Goal: Task Accomplishment & Management: Manage account settings

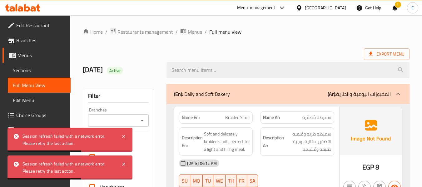
click at [302, 6] on icon at bounding box center [299, 8] width 7 height 7
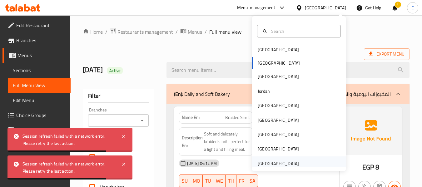
click at [278, 167] on div "United Arab Emirates" at bounding box center [278, 163] width 41 height 7
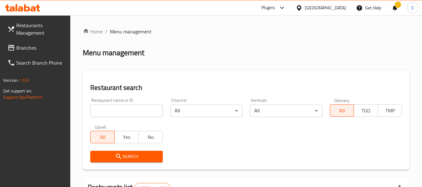
click at [13, 48] on icon at bounding box center [10, 47] width 7 height 7
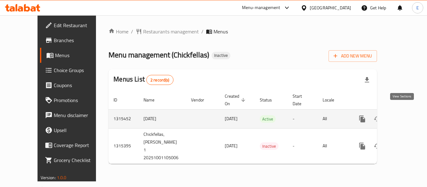
click at [405, 115] on icon "enhanced table" at bounding box center [406, 118] width 7 height 7
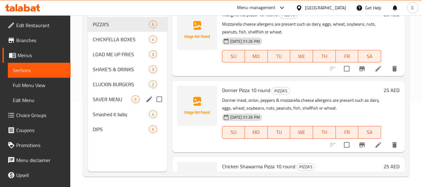
scroll to position [87, 0]
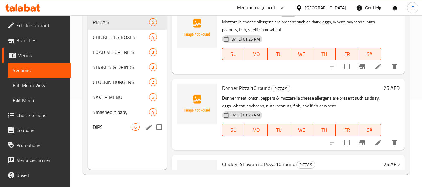
click at [122, 122] on div "DIPS 6" at bounding box center [127, 127] width 79 height 15
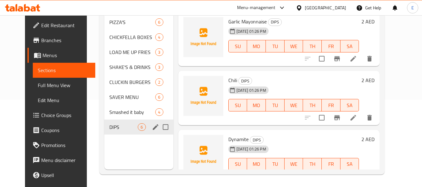
click at [128, 116] on span "Smashed it baby" at bounding box center [132, 111] width 46 height 7
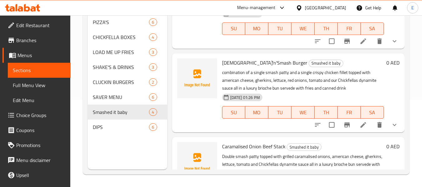
scroll to position [189, 0]
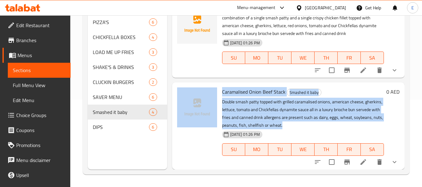
drag, startPoint x: 219, startPoint y: 101, endPoint x: 349, endPoint y: 126, distance: 132.4
click at [349, 126] on div "Caramalised Onion Beef Stack Smashed it baby Double smash patty topped with gri…" at bounding box center [288, 126] width 227 height 82
click at [372, 164] on button "delete" at bounding box center [379, 162] width 15 height 15
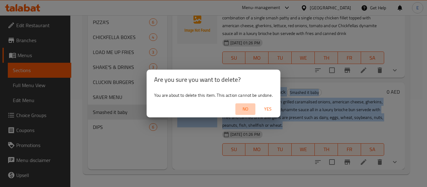
click at [250, 109] on span "No" at bounding box center [245, 109] width 15 height 8
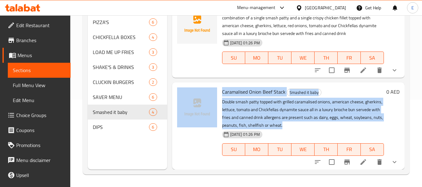
click at [360, 165] on icon at bounding box center [363, 161] width 7 height 7
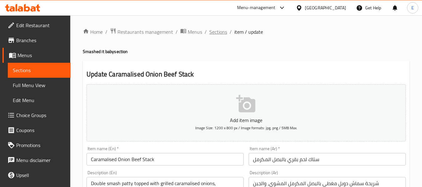
click at [217, 33] on span "Sections" at bounding box center [218, 31] width 18 height 7
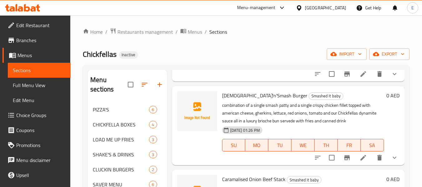
scroll to position [87, 0]
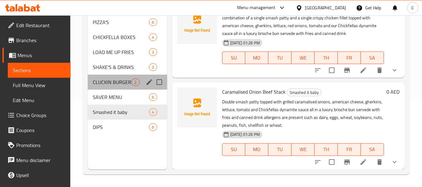
click at [112, 88] on div "CLUCKIN BURGERS 2" at bounding box center [127, 82] width 79 height 15
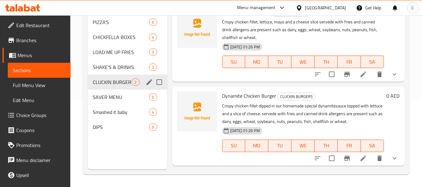
click at [113, 88] on div "CLUCKIN BURGERS 2" at bounding box center [127, 82] width 79 height 15
click at [122, 92] on div "SAVER MENU 6" at bounding box center [127, 97] width 79 height 15
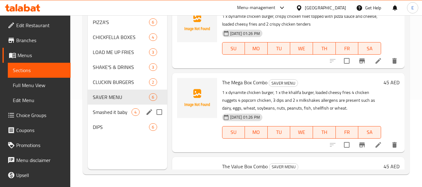
click at [118, 117] on div "Smashed it baby 4" at bounding box center [127, 112] width 79 height 15
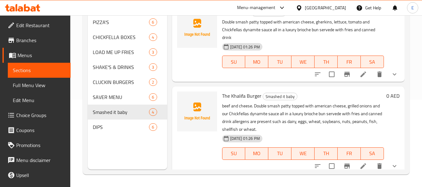
click at [29, 84] on span "Full Menu View" at bounding box center [39, 85] width 53 height 7
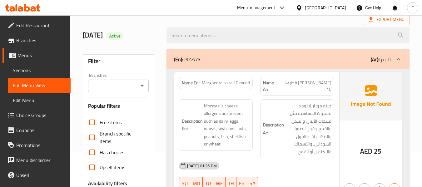
scroll to position [156, 0]
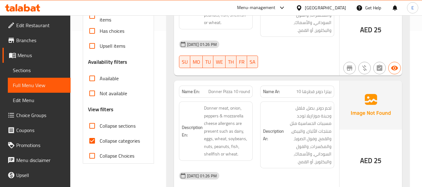
click at [92, 140] on input "Collapse categories" at bounding box center [92, 140] width 15 height 15
checkbox input "false"
click at [92, 128] on input "Collapse sections" at bounding box center [92, 125] width 15 height 15
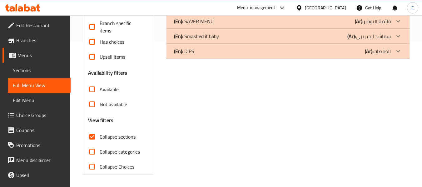
scroll to position [145, 0]
click at [90, 134] on input "Collapse sections" at bounding box center [92, 136] width 15 height 15
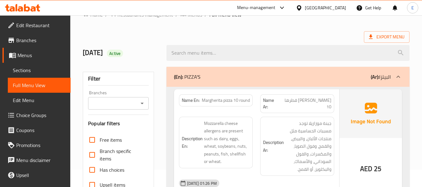
scroll to position [0, 0]
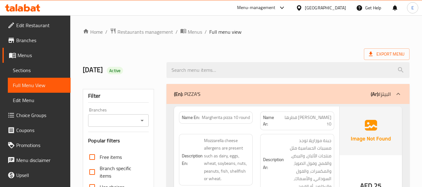
click at [325, 54] on div "Export Menu" at bounding box center [246, 54] width 327 height 12
click at [311, 98] on div "(En): PIZZA'S (Ar): البيتزا" at bounding box center [287, 94] width 243 height 20
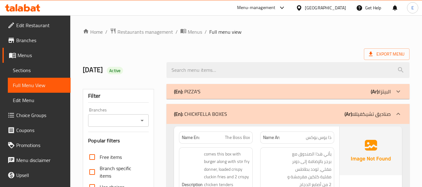
click at [328, 33] on ol "Home / Restaurants management / Menus / Full menu view" at bounding box center [246, 32] width 327 height 8
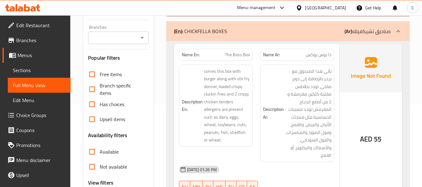
scroll to position [94, 0]
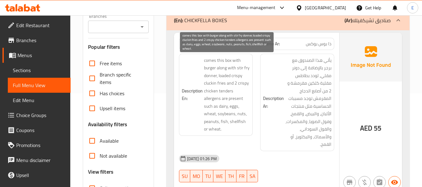
click at [233, 91] on span "comes this box with burger along with stir fry donner, loaded crispy cluckin fr…" at bounding box center [227, 95] width 46 height 77
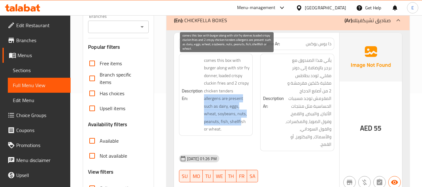
drag, startPoint x: 205, startPoint y: 99, endPoint x: 241, endPoint y: 122, distance: 42.8
click at [241, 122] on span "comes this box with burger along with stir fry donner, loaded crispy cluckin fr…" at bounding box center [227, 95] width 46 height 77
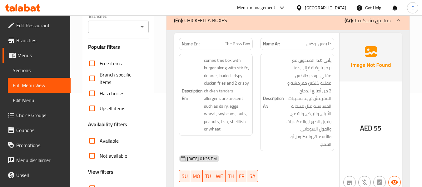
click at [311, 42] on span "ذا بوس بوكس" at bounding box center [319, 44] width 26 height 7
click at [245, 44] on span "The Boss Box" at bounding box center [237, 44] width 25 height 7
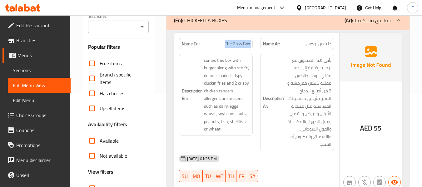
click at [245, 44] on span "The Boss Box" at bounding box center [237, 44] width 25 height 7
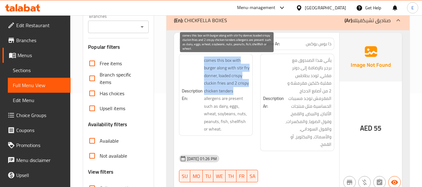
drag, startPoint x: 201, startPoint y: 60, endPoint x: 241, endPoint y: 90, distance: 49.5
click at [241, 90] on h6 "Description En: comes this box with burger along with stir fry donner, loaded c…" at bounding box center [216, 95] width 68 height 77
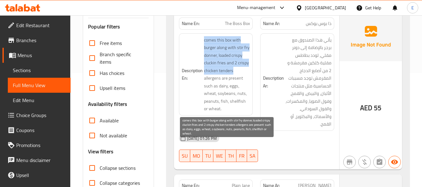
scroll to position [125, 0]
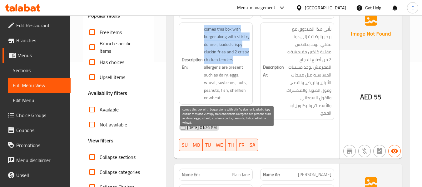
click at [241, 57] on span "comes this box with burger along with stir fry donner, loaded crispy cluckin fr…" at bounding box center [227, 63] width 46 height 77
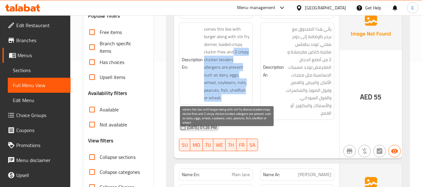
drag, startPoint x: 234, startPoint y: 50, endPoint x: 247, endPoint y: 100, distance: 51.5
click at [247, 100] on span "comes this box with burger along with stir fry donner, loaded crispy cluckin fr…" at bounding box center [227, 63] width 46 height 77
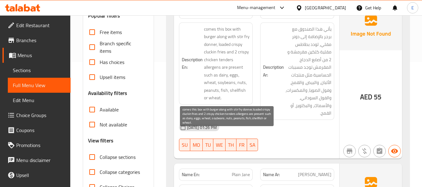
click at [247, 100] on span "comes this box with burger along with stir fry donner, loaded crispy cluckin fr…" at bounding box center [227, 63] width 46 height 77
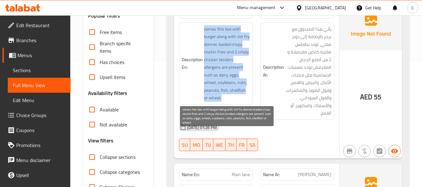
click at [247, 100] on span "comes this box with burger along with stir fry donner, loaded crispy cluckin fr…" at bounding box center [227, 63] width 46 height 77
click at [240, 92] on span "comes this box with burger along with stir fry donner, loaded crispy cluckin fr…" at bounding box center [227, 63] width 46 height 77
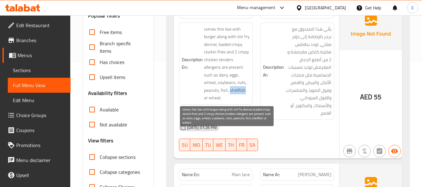
click at [240, 92] on span "comes this box with burger along with stir fry donner, loaded crispy cluckin fr…" at bounding box center [227, 63] width 46 height 77
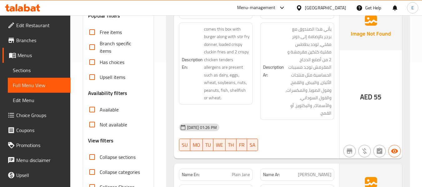
click at [296, 131] on div "01-10-2025 01:26 PM" at bounding box center [256, 127] width 163 height 15
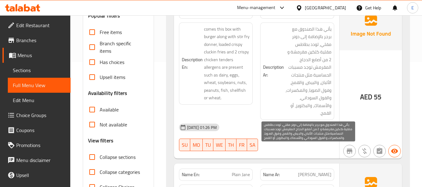
click at [306, 107] on span "يأتي هذا الصندوق مع برجر بالإضافة إلى دونر مقلي، لودد بطاطس مقلية كلكين مقرمشة …" at bounding box center [308, 71] width 46 height 92
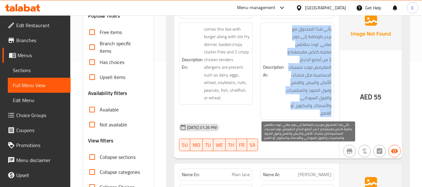
click at [306, 107] on span "يأتي هذا الصندوق مع برجر بالإضافة إلى دونر مقلي، لودد بطاطس مقلية كلكين مقرمشة …" at bounding box center [308, 71] width 46 height 92
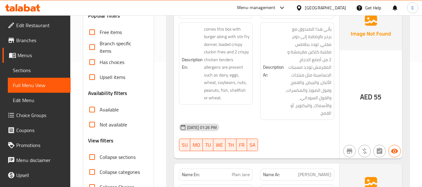
click at [269, 122] on div "01-10-2025 01:26 PM" at bounding box center [256, 127] width 163 height 15
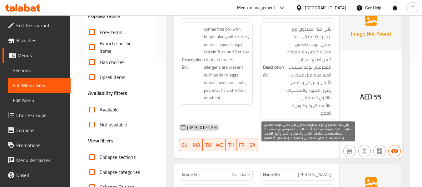
click at [301, 108] on span "يأتي هذا الصندوق مع برجر بالإضافة إلى دونر مقلي، لودد بطاطس مقلية كلكين مقرمشة …" at bounding box center [308, 71] width 46 height 92
click at [310, 113] on span "يأتي هذا الصندوق مع برجر بالإضافة إلى دونر مقلي، لودد بطاطس مقلية كلكين مقرمشة …" at bounding box center [308, 71] width 46 height 92
drag, startPoint x: 308, startPoint y: 106, endPoint x: 296, endPoint y: 109, distance: 11.9
click at [296, 109] on span "يأتي هذا الصندوق مع برجر بالإضافة إلى دونر مقلي، لودد بطاطس مقلية كلكين مقرمشة …" at bounding box center [308, 71] width 46 height 92
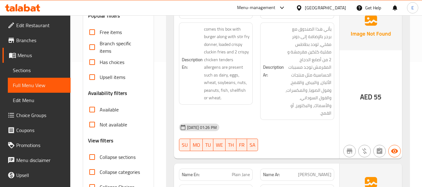
click at [280, 105] on h6 "Description Ar: يأتي هذا الصندوق مع برجر بالإضافة إلى دونر مقلي، لودد بطاطس مقل…" at bounding box center [297, 71] width 68 height 92
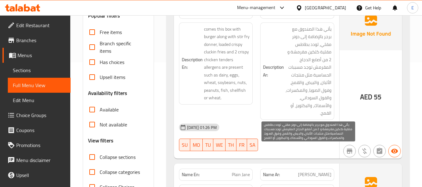
click at [293, 106] on span "يأتي هذا الصندوق مع برجر بالإضافة إلى دونر مقلي، لودد بطاطس مقلية كلكين مقرمشة …" at bounding box center [308, 71] width 46 height 92
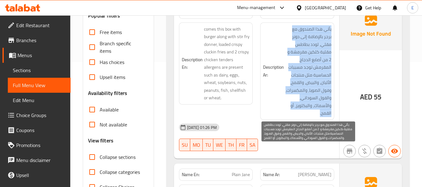
click at [293, 106] on span "يأتي هذا الصندوق مع برجر بالإضافة إلى دونر مقلي، لودد بطاطس مقلية كلكين مقرمشة …" at bounding box center [308, 71] width 46 height 92
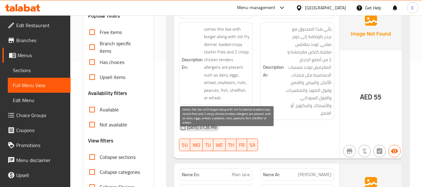
click at [243, 94] on span "comes this box with burger along with stir fry donner, loaded crispy cluckin fr…" at bounding box center [227, 63] width 46 height 77
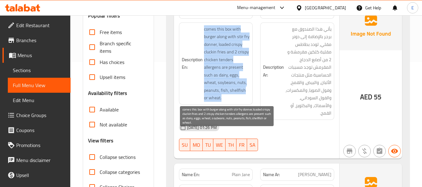
click at [243, 94] on span "comes this box with burger along with stir fry donner, loaded crispy cluckin fr…" at bounding box center [227, 63] width 46 height 77
click at [241, 92] on span "comes this box with burger along with stir fry donner, loaded crispy cluckin fr…" at bounding box center [227, 63] width 46 height 77
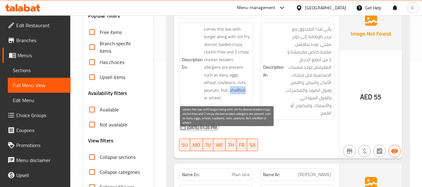
click at [241, 92] on span "comes this box with burger along with stir fry donner, loaded crispy cluckin fr…" at bounding box center [227, 63] width 46 height 77
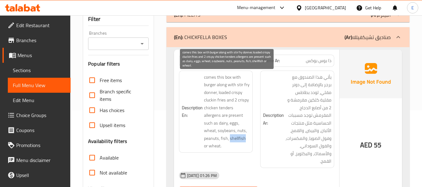
scroll to position [62, 0]
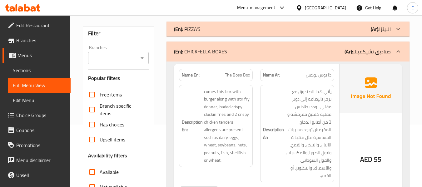
click at [237, 75] on span "The Boss Box" at bounding box center [237, 75] width 25 height 7
copy span "The Boss Box"
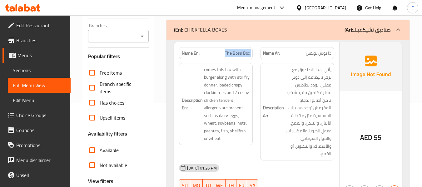
scroll to position [94, 0]
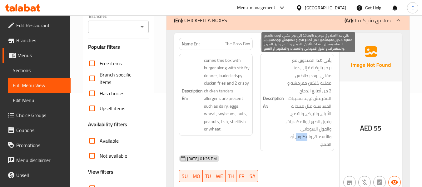
drag, startPoint x: 296, startPoint y: 139, endPoint x: 308, endPoint y: 141, distance: 11.6
click at [308, 141] on span "يأتي هذا الصندوق مع برجر بالإضافة إلى دونر مقلي، لودد بطاطس مقلية كلكين مقرمشة …" at bounding box center [308, 103] width 46 height 92
copy span "بكلويز"
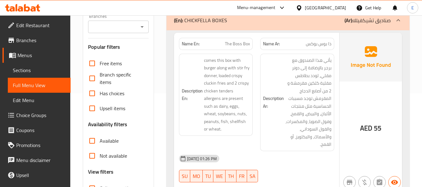
scroll to position [476, 0]
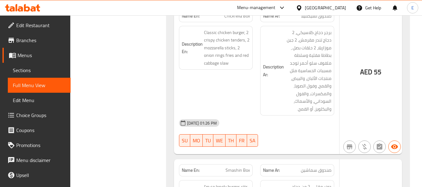
click at [297, 116] on div "01-10-2025 01:26 PM" at bounding box center [256, 123] width 163 height 15
click at [304, 93] on span "برجر دجاج كلاسيكي، 2 دجاج تندر مقرمش، 2 جبن موزاريلا، 2 حلقات بصل ، بطاطا مقلية…" at bounding box center [308, 71] width 46 height 84
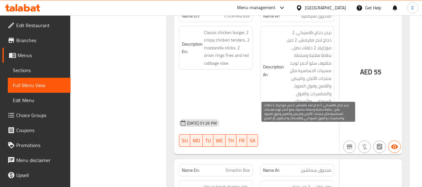
click at [304, 93] on span "برجر دجاج كلاسيكي، 2 دجاج تندر مقرمش، 2 جبن موزاريلا، 2 حلقات بصل ، بطاطا مقلية…" at bounding box center [308, 71] width 46 height 84
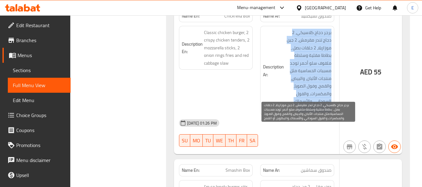
click at [304, 93] on span "برجر دجاج كلاسيكي، 2 دجاج تندر مقرمش، 2 جبن موزاريلا، 2 حلقات بصل ، بطاطا مقلية…" at bounding box center [308, 71] width 46 height 84
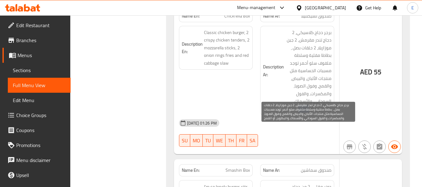
click at [304, 93] on span "برجر دجاج كلاسيكي، 2 دجاج تندر مقرمش، 2 جبن موزاريلا، 2 حلقات بصل ، بطاطا مقلية…" at bounding box center [308, 71] width 46 height 84
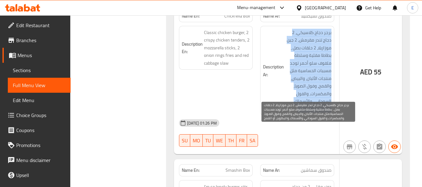
click at [304, 93] on span "برجر دجاج كلاسيكي، 2 دجاج تندر مقرمش، 2 جبن موزاريلا، 2 حلقات بصل ، بطاطا مقلية…" at bounding box center [308, 71] width 46 height 84
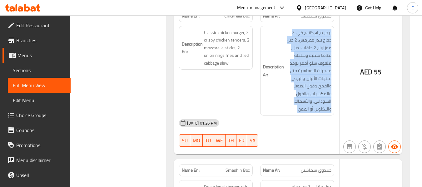
scroll to position [445, 0]
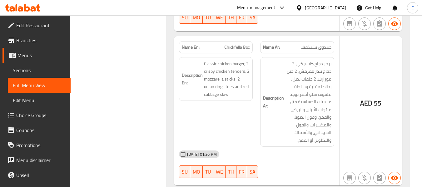
click at [243, 44] on span "Chickfella Box" at bounding box center [237, 47] width 26 height 7
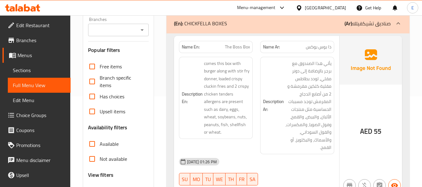
scroll to position [94, 0]
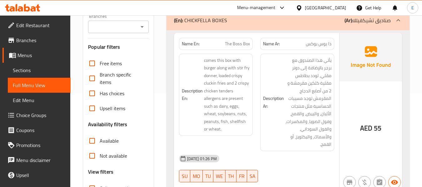
click at [242, 44] on span "The Boss Box" at bounding box center [237, 44] width 25 height 7
copy span "The Boss Box"
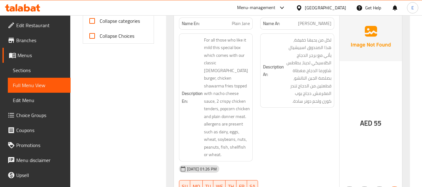
scroll to position [281, 0]
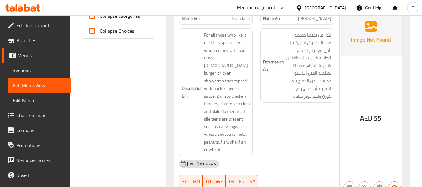
click at [248, 21] on span "Plain Jane" at bounding box center [241, 18] width 18 height 7
click at [321, 22] on span "جين سادة" at bounding box center [314, 18] width 33 height 7
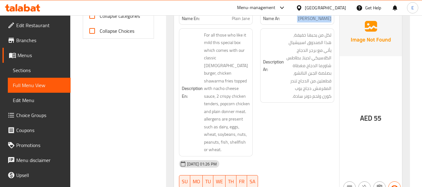
click at [321, 22] on span "جين سادة" at bounding box center [314, 18] width 33 height 7
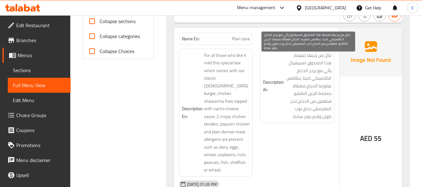
scroll to position [250, 0]
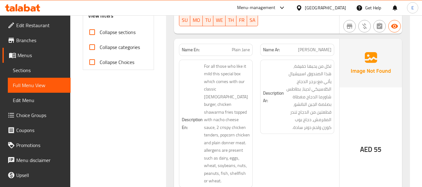
click at [241, 49] on span "Plain Jane" at bounding box center [241, 50] width 18 height 7
copy span "Plain Jane"
click at [236, 48] on span "Plain Jane" at bounding box center [241, 50] width 18 height 7
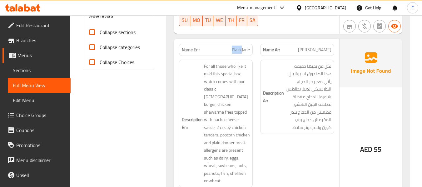
click at [236, 48] on span "Plain Jane" at bounding box center [241, 50] width 18 height 7
click at [243, 51] on span "Plain Jane" at bounding box center [241, 50] width 18 height 7
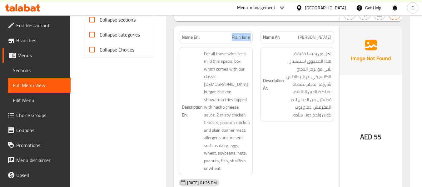
scroll to position [281, 0]
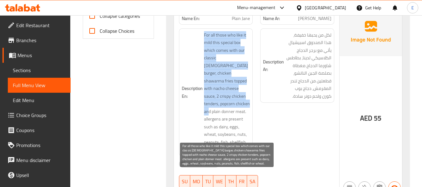
drag, startPoint x: 203, startPoint y: 34, endPoint x: 248, endPoint y: 95, distance: 76.0
click at [248, 95] on h6 "Description En: For all those who like it mild this special box which comes wit…" at bounding box center [216, 92] width 68 height 122
click at [248, 95] on span "For all those who like it mild this special box which comes with our classic ch…" at bounding box center [227, 92] width 46 height 122
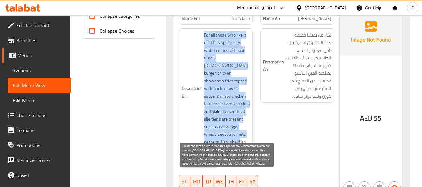
drag, startPoint x: 201, startPoint y: 34, endPoint x: 240, endPoint y: 133, distance: 106.7
click at [240, 133] on h6 "Description En: For all those who like it mild this special box which comes wit…" at bounding box center [216, 92] width 68 height 122
click at [240, 133] on span "For all those who like it mild this special box which comes with our classic ch…" at bounding box center [227, 92] width 46 height 122
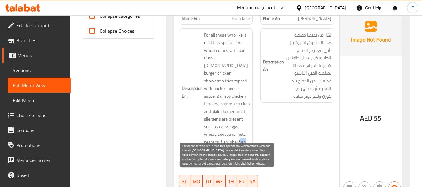
click at [240, 133] on span "For all those who like it mild this special box which comes with our classic ch…" at bounding box center [227, 92] width 46 height 122
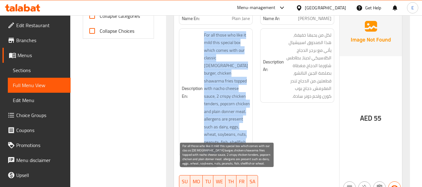
click at [240, 133] on span "For all those who like it mild this special box which comes with our classic ch…" at bounding box center [227, 92] width 46 height 122
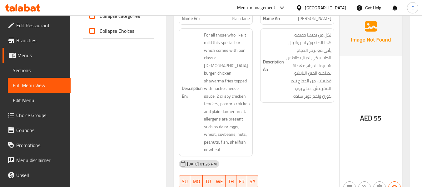
click at [279, 132] on div "Description Ar: لكل من يحبها خفيفة، هذا الصندوق اسبيشيال يأتي مع برجر الدجاج ال…" at bounding box center [297, 93] width 82 height 136
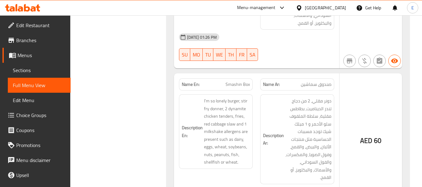
scroll to position [594, 0]
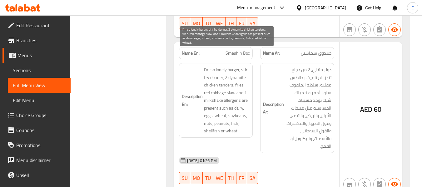
click at [250, 72] on span "I'm so lonely burger, stir fry donner, 2 dynamite chicken tenders, fries, red c…" at bounding box center [227, 100] width 46 height 69
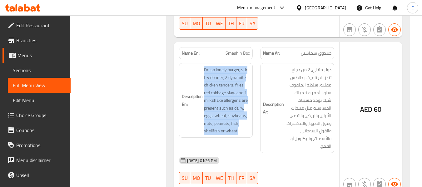
drag, startPoint x: 201, startPoint y: 53, endPoint x: 248, endPoint y: 120, distance: 81.8
click at [248, 120] on div "Description En: I'm so lonely burger, stir fry donner, 2 dynamite chicken tende…" at bounding box center [216, 100] width 74 height 75
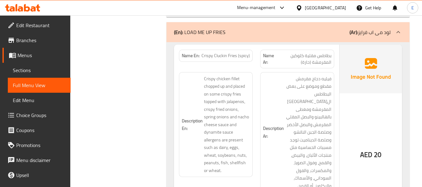
scroll to position [781, 0]
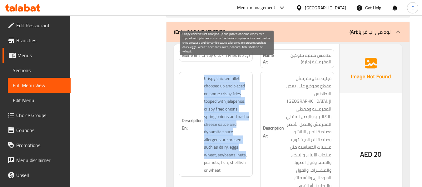
drag, startPoint x: 203, startPoint y: 61, endPoint x: 245, endPoint y: 141, distance: 90.5
click at [245, 141] on h6 "Description En: Crispy chicken fillet chopped up and placed on some crispy frie…" at bounding box center [216, 125] width 68 height 100
click at [245, 141] on span "Crispy chicken fillet chopped up and placed on some crispy fries topped with ja…" at bounding box center [227, 125] width 46 height 100
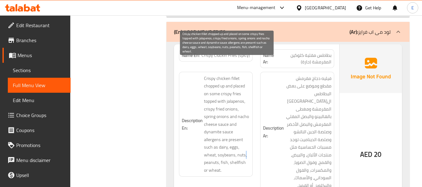
click at [245, 141] on span "Crispy chicken fillet chopped up and placed on some crispy fries topped with ja…" at bounding box center [227, 125] width 46 height 100
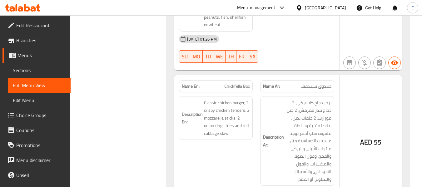
scroll to position [437, 0]
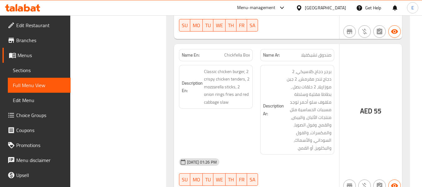
click at [317, 52] on span "صندوق تشيكفيلا" at bounding box center [316, 55] width 30 height 7
click at [250, 49] on div "Name En: Chickfella Box" at bounding box center [216, 55] width 74 height 12
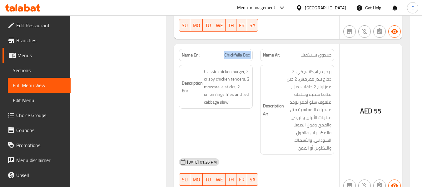
click at [250, 49] on div "Name En: Chickfella Box" at bounding box center [216, 55] width 74 height 12
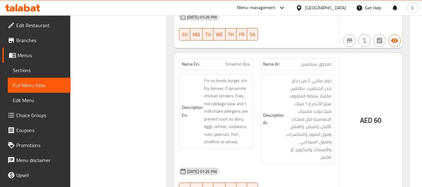
scroll to position [594, 0]
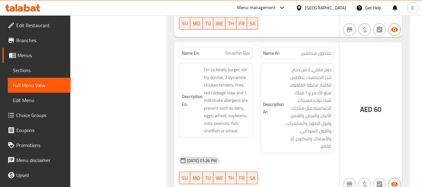
click at [313, 50] on span "صندوق سماشين" at bounding box center [316, 53] width 31 height 7
click at [241, 47] on div "Name En: Smashin Box" at bounding box center [216, 53] width 74 height 12
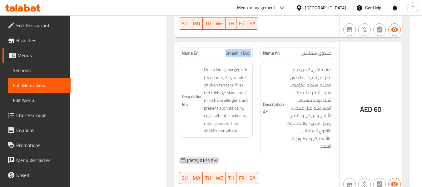
click at [241, 47] on div "Name En: Smashin Box" at bounding box center [216, 53] width 74 height 12
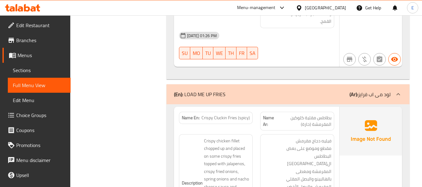
scroll to position [750, 0]
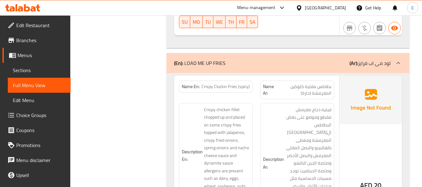
click at [222, 83] on span "Crispy Cluckin Fries (spicy)" at bounding box center [225, 86] width 48 height 7
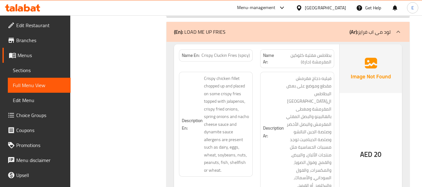
click at [311, 52] on span "بطاطس مقلية كلوكين المقرمشة (حارة)" at bounding box center [303, 58] width 55 height 13
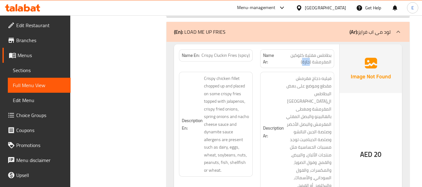
click at [311, 52] on span "بطاطس مقلية كلوكين المقرمشة (حارة)" at bounding box center [303, 58] width 55 height 13
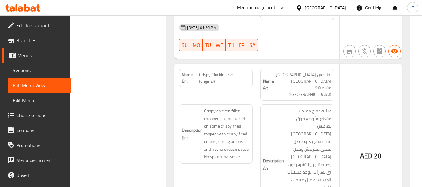
scroll to position [968, 0]
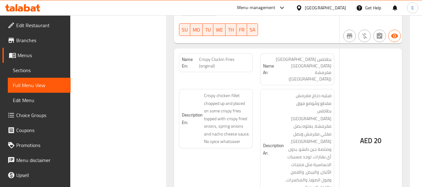
click at [217, 56] on span "Crispy Cluckin Fries (original)" at bounding box center [224, 62] width 51 height 13
click at [306, 56] on span "بطاطس مقلية كرسبي مقرمشة (اوريجينال)" at bounding box center [302, 69] width 57 height 26
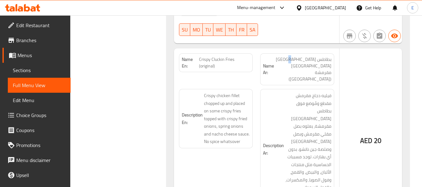
click at [306, 56] on span "بطاطس مقلية كرسبي مقرمشة (اوريجينال)" at bounding box center [302, 69] width 57 height 26
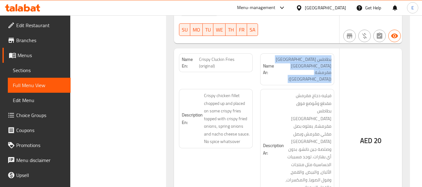
click at [306, 56] on span "بطاطس مقلية كرسبي مقرمشة (اوريجينال)" at bounding box center [302, 69] width 57 height 26
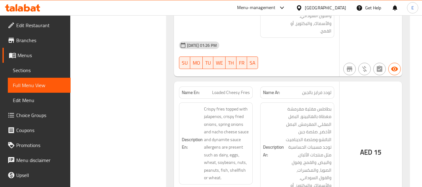
scroll to position [1156, 0]
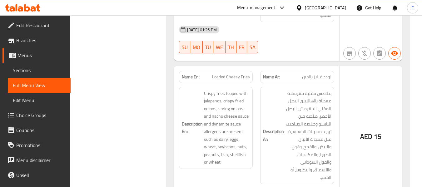
click at [320, 74] on span "لودد فرايز بالجبن" at bounding box center [316, 77] width 29 height 7
click at [232, 74] on span "Loaded Cheesy Fries" at bounding box center [231, 77] width 38 height 7
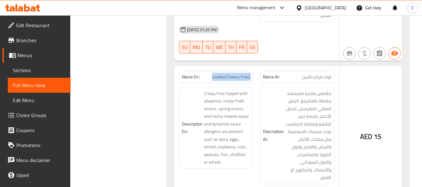
click at [232, 74] on span "Loaded Cheesy Fries" at bounding box center [231, 77] width 38 height 7
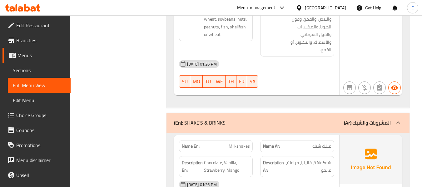
scroll to position [1312, 0]
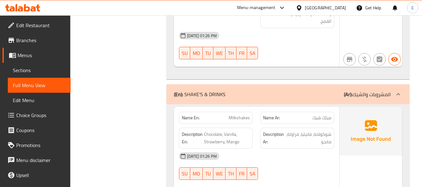
click at [240, 115] on span "Milkshakes" at bounding box center [239, 118] width 21 height 7
click at [314, 115] on span "ميلك شيك" at bounding box center [321, 118] width 19 height 7
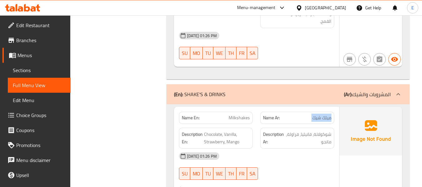
click at [314, 115] on span "ميلك شيك" at bounding box center [321, 118] width 19 height 7
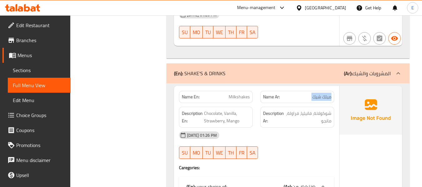
scroll to position [1343, 0]
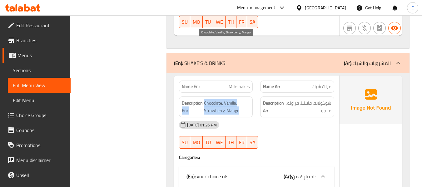
drag, startPoint x: 202, startPoint y: 43, endPoint x: 245, endPoint y: 53, distance: 43.2
click at [245, 99] on h6 "Description En: Chocolate, Vanilla, Strawberry, Mango" at bounding box center [216, 106] width 68 height 15
click at [245, 99] on span "Chocolate, Vanilla, Strawberry, Mango" at bounding box center [227, 106] width 46 height 15
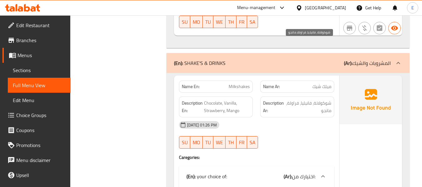
click at [306, 99] on span "شوكولاتة، فانيليا، فراولة، مانجو" at bounding box center [309, 106] width 46 height 15
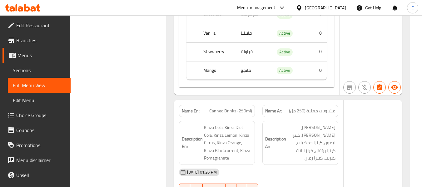
scroll to position [1562, 0]
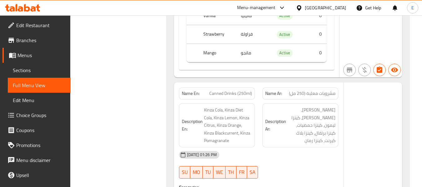
click at [323, 90] on span "مشروبات معلبة (250 مل)" at bounding box center [312, 93] width 47 height 7
click at [225, 84] on div "Name En: Canned Drinks (250ml)" at bounding box center [216, 94] width 83 height 20
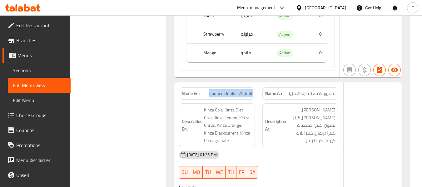
click at [225, 84] on div "Name En: Canned Drinks (250ml)" at bounding box center [216, 94] width 83 height 20
click at [244, 90] on span "Canned Drinks (250ml)" at bounding box center [230, 93] width 43 height 7
click at [295, 90] on span "مشروبات معلبة (250 مل)" at bounding box center [312, 93] width 47 height 7
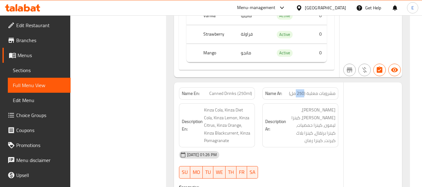
click at [295, 90] on span "مشروبات معلبة (250 مل)" at bounding box center [312, 93] width 47 height 7
click at [304, 147] on div "01-10-2025 01:26 PM SU MO TU WE TH FR SA" at bounding box center [258, 164] width 167 height 35
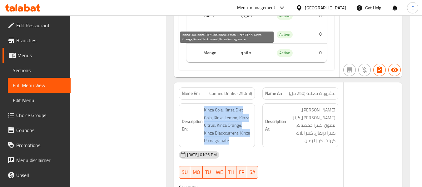
drag, startPoint x: 204, startPoint y: 49, endPoint x: 250, endPoint y: 79, distance: 54.4
click at [250, 106] on span "Kinza Cola, Kinza Diet Cola, Kinza Lemon, Kinza Citrus, Kinza Orange, Kinza Bla…" at bounding box center [228, 125] width 48 height 38
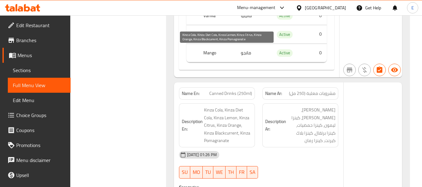
click at [250, 106] on span "Kinza Cola, Kinza Diet Cola, Kinza Lemon, Kinza Citrus, Kinza Orange, Kinza Bla…" at bounding box center [228, 125] width 48 height 38
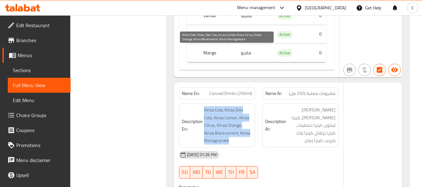
click at [250, 106] on span "Kinza Cola, Kinza Diet Cola, Kinza Lemon, Kinza Citrus, Kinza Orange, Kinza Bla…" at bounding box center [228, 125] width 48 height 38
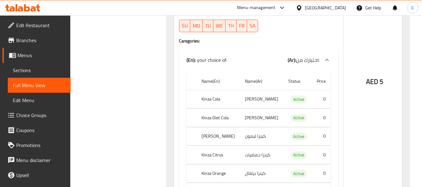
scroll to position [1718, 0]
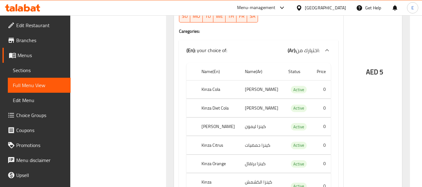
click at [256, 99] on td "كينزا دايت كولا" at bounding box center [261, 108] width 43 height 18
click at [217, 99] on th "Kinza Diet Cola" at bounding box center [217, 108] width 43 height 18
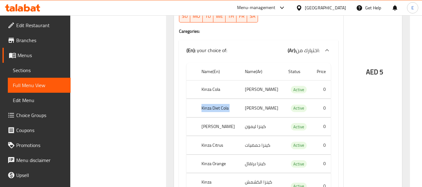
click at [217, 99] on th "Kinza Diet Cola" at bounding box center [217, 108] width 43 height 18
click at [213, 117] on th "Kinza Lemon" at bounding box center [217, 126] width 43 height 18
drag, startPoint x: 213, startPoint y: 68, endPoint x: 221, endPoint y: 68, distance: 7.8
click at [213, 117] on th "Kinza Lemon" at bounding box center [217, 126] width 43 height 18
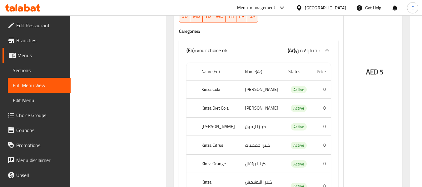
click at [248, 117] on td "كينزا ليمون" at bounding box center [261, 126] width 43 height 18
click at [256, 136] on td "كينزا حمضيات" at bounding box center [261, 145] width 43 height 18
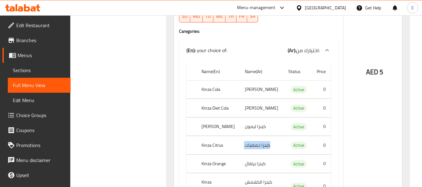
click at [256, 136] on td "كينزا حمضيات" at bounding box center [261, 145] width 43 height 18
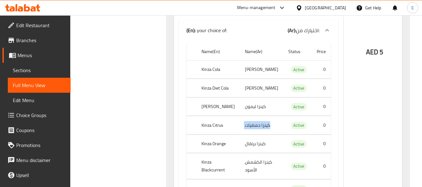
scroll to position [1749, 0]
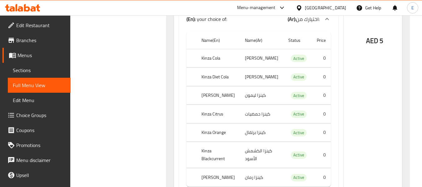
click at [245, 142] on td "كينزا الكشمش الأسود" at bounding box center [261, 155] width 43 height 26
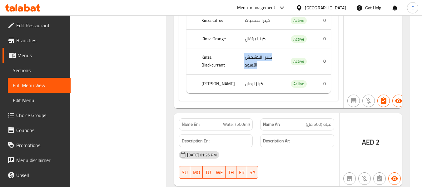
scroll to position [1874, 0]
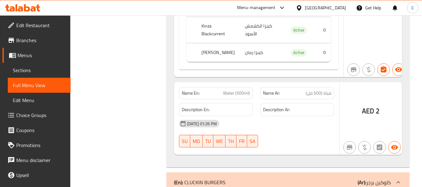
click at [327, 90] on span "مياه (500 مل)" at bounding box center [319, 93] width 26 height 7
click at [238, 90] on span "Water (500ml)" at bounding box center [236, 93] width 27 height 7
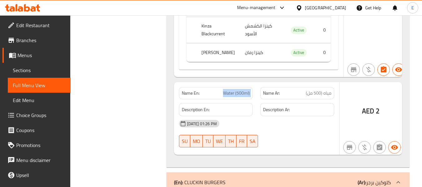
click at [237, 90] on span "Water (500ml)" at bounding box center [236, 93] width 27 height 7
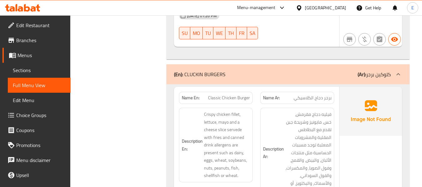
scroll to position [1968, 0]
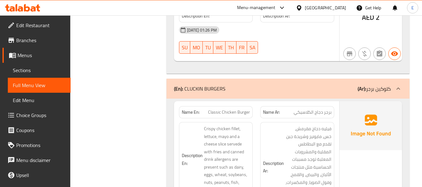
click at [330, 109] on span "برجر دجاج الكلاسيكي" at bounding box center [313, 112] width 38 height 7
click at [231, 109] on span "Classic Chicken Burger" at bounding box center [229, 112] width 42 height 7
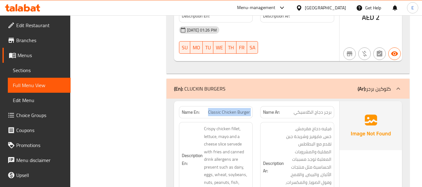
click at [231, 109] on span "Classic Chicken Burger" at bounding box center [229, 112] width 42 height 7
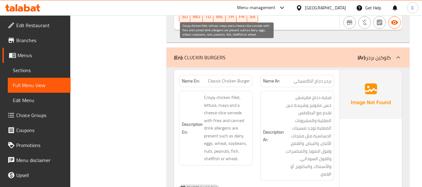
click at [245, 94] on span "Crispy chicken fillet, lettuce, mayo and a cheese slice servede with fries and …" at bounding box center [227, 128] width 46 height 69
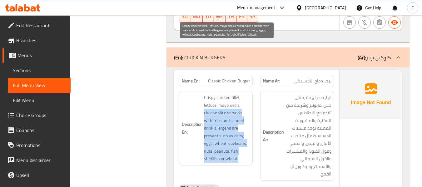
drag, startPoint x: 200, startPoint y: 61, endPoint x: 247, endPoint y: 108, distance: 66.5
click at [247, 108] on h6 "Description En: Crispy chicken fillet, lettuce, mayo and a cheese slice servede…" at bounding box center [216, 128] width 68 height 69
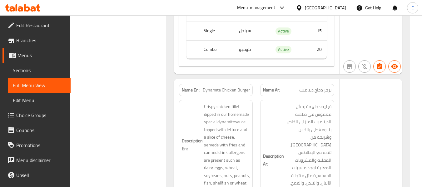
scroll to position [2249, 0]
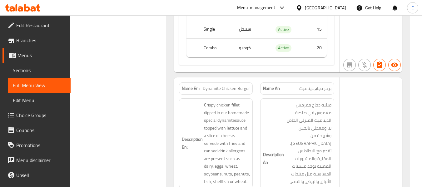
click at [308, 85] on span "برجر دجاج ديناميت" at bounding box center [315, 88] width 32 height 7
click at [217, 85] on span "Dynamite Chicken Burger" at bounding box center [226, 88] width 47 height 7
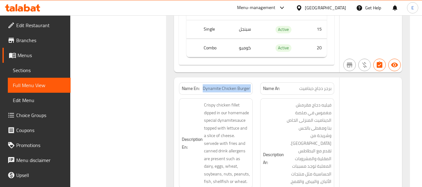
click at [217, 85] on span "Dynamite Chicken Burger" at bounding box center [226, 88] width 47 height 7
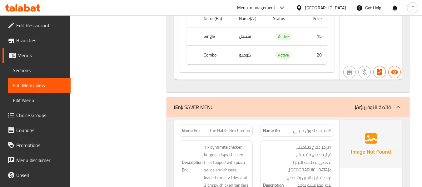
scroll to position [2530, 0]
click at [244, 127] on span "The Habibi Box Combo" at bounding box center [229, 130] width 41 height 7
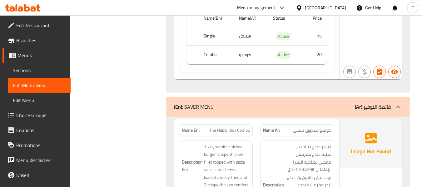
click at [317, 127] on span "كومبو صندوق حبيبي" at bounding box center [312, 130] width 38 height 7
click at [245, 127] on span "The Habibi Box Combo" at bounding box center [229, 130] width 41 height 7
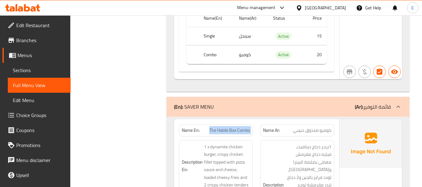
click at [245, 127] on span "The Habibi Box Combo" at bounding box center [229, 130] width 41 height 7
copy span "The Habibi Box Combo"
click at [268, 143] on h6 "Description Ar: 1برجر دجاج ديناميت، فيليه دجاج مقرمش مغطى بصلصة البيتزا والجبن،…" at bounding box center [297, 189] width 68 height 92
click at [228, 127] on span "The Habibi Box Combo" at bounding box center [229, 130] width 41 height 7
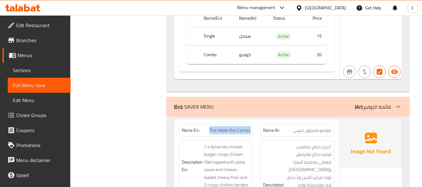
click at [228, 127] on span "The Habibi Box Combo" at bounding box center [229, 130] width 41 height 7
click at [284, 181] on strong "Description Ar:" at bounding box center [273, 188] width 21 height 15
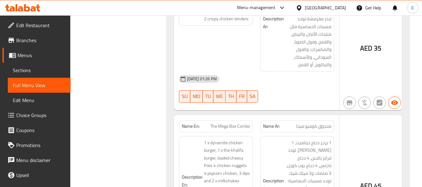
scroll to position [2718, 0]
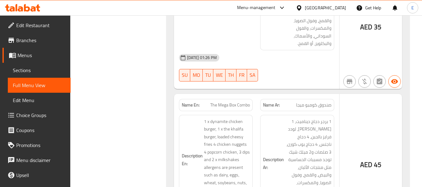
click at [316, 102] on span "صندوق كومبو ميجا" at bounding box center [313, 105] width 35 height 7
click at [238, 102] on span "The Mega Box Combo" at bounding box center [230, 105] width 40 height 7
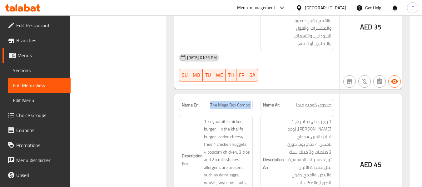
click at [238, 102] on span "The Mega Box Combo" at bounding box center [230, 105] width 40 height 7
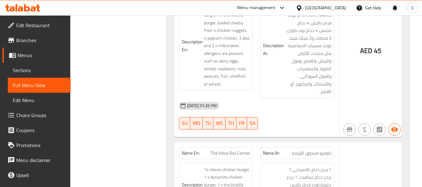
scroll to position [2843, 0]
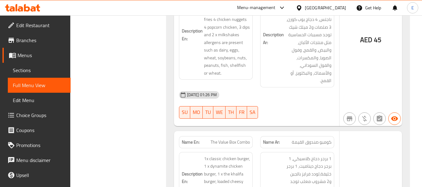
click at [229, 139] on span "The Value Box Combo" at bounding box center [230, 142] width 39 height 7
click at [311, 139] on span "كومبو صندوق القيمة" at bounding box center [312, 142] width 40 height 7
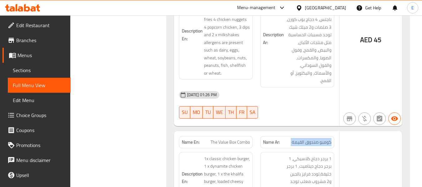
click at [311, 139] on span "كومبو صندوق القيمة" at bounding box center [312, 142] width 40 height 7
click at [225, 139] on span "The Value Box Combo" at bounding box center [230, 142] width 39 height 7
copy span "Value"
click at [231, 139] on span "The Value Box Combo" at bounding box center [230, 142] width 39 height 7
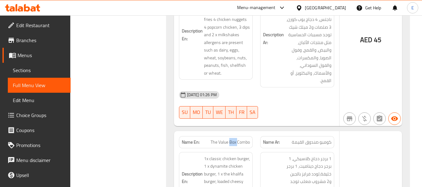
click at [231, 139] on span "The Value Box Combo" at bounding box center [230, 142] width 39 height 7
copy span "The Value Box Combo"
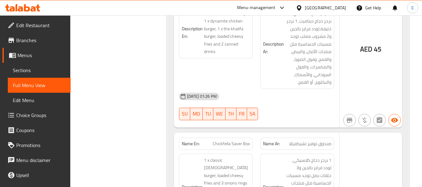
scroll to position [2999, 0]
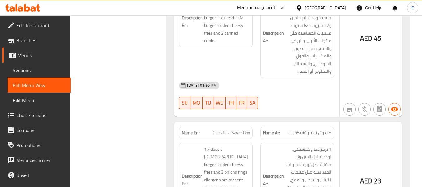
click at [320, 130] on span "صندوق توفير تشيكفيللا" at bounding box center [310, 133] width 42 height 7
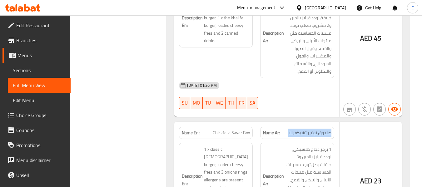
click at [320, 130] on span "صندوق توفير تشيكفيللا" at bounding box center [310, 133] width 42 height 7
click at [243, 130] on span "Chickfella Saver Box" at bounding box center [231, 133] width 37 height 7
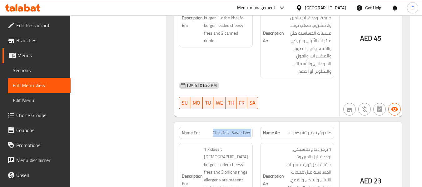
click at [218, 130] on span "Chickfella Saver Box" at bounding box center [231, 133] width 37 height 7
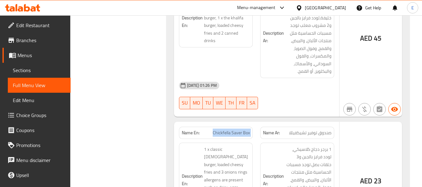
click at [262, 143] on div "Description Ar: 1 برجر دجاج كلاسيكي، لودد فرايز بالجبن و3 حلقات بصل توجد مسببات…" at bounding box center [297, 180] width 74 height 75
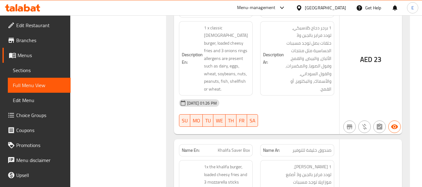
scroll to position [3124, 0]
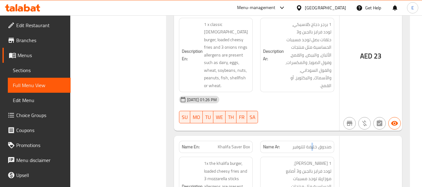
click at [313, 144] on span "صندوق خليفة للتوفير" at bounding box center [311, 147] width 39 height 7
click at [247, 144] on span "Khalifa Saver Box" at bounding box center [234, 147] width 32 height 7
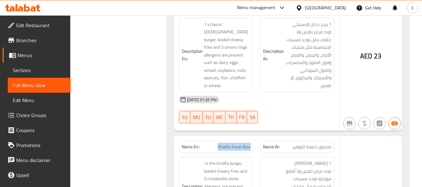
click at [247, 144] on span "Khalifa Saver Box" at bounding box center [234, 147] width 32 height 7
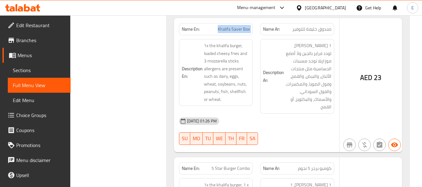
scroll to position [3249, 0]
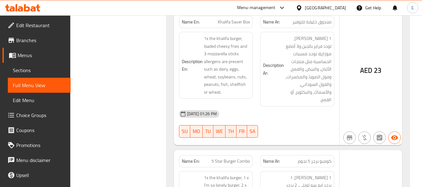
click at [315, 155] on div "Name Ar: كومبو برجر 5 نجوم" at bounding box center [297, 161] width 74 height 12
click at [240, 158] on span "5 Star Burger Combo" at bounding box center [230, 161] width 38 height 7
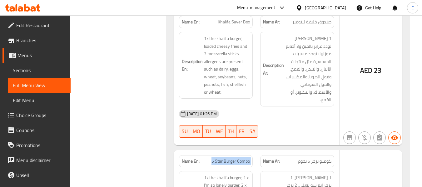
click at [240, 158] on span "5 Star Burger Combo" at bounding box center [230, 161] width 38 height 7
click at [242, 158] on span "5 Star Burger Combo" at bounding box center [230, 161] width 38 height 7
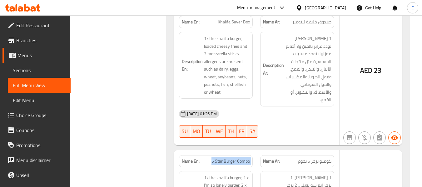
click at [242, 158] on span "5 Star Burger Combo" at bounding box center [230, 161] width 38 height 7
click at [314, 158] on span "كومبو برجر 5 نجوم" at bounding box center [314, 161] width 33 height 7
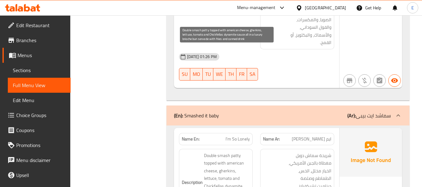
scroll to position [3467, 0]
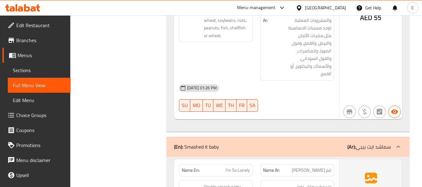
click at [235, 164] on div "Name En: I'm So Lonely" at bounding box center [216, 170] width 74 height 12
copy span "I'm So Lonely"
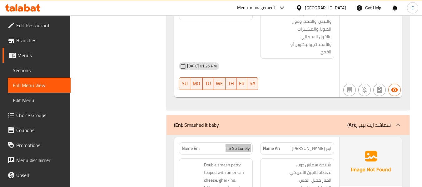
scroll to position [3499, 0]
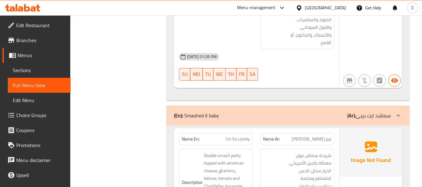
click at [311, 136] on span "ايم سو لونيلى" at bounding box center [312, 139] width 40 height 7
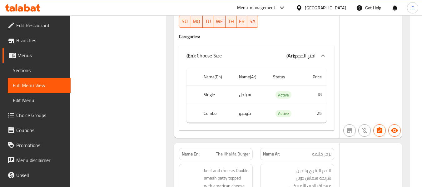
scroll to position [3780, 0]
click at [322, 150] on span "برجر خليفة" at bounding box center [321, 153] width 19 height 7
click at [226, 150] on span "The Khalifa Burger" at bounding box center [233, 153] width 34 height 7
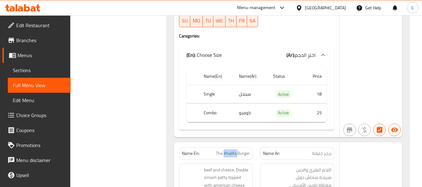
click at [226, 150] on span "The Khalifa Burger" at bounding box center [233, 153] width 34 height 7
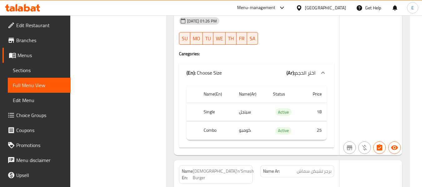
scroll to position [4061, 0]
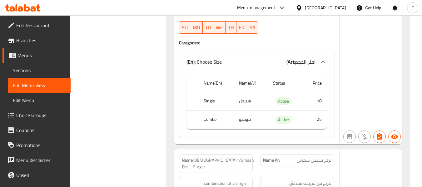
click at [318, 157] on span "برجر تشيكن سماش" at bounding box center [314, 160] width 35 height 7
click at [234, 157] on span "Chick'n'Smash Burger" at bounding box center [223, 163] width 61 height 13
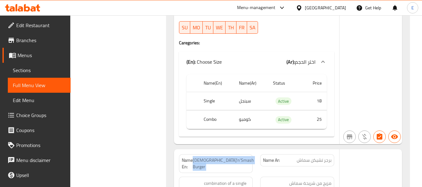
click at [234, 157] on span "Chick'n'Smash Burger" at bounding box center [223, 163] width 61 height 13
copy span "Chick'n'Smash Burger"
click at [320, 157] on span "برجر تشيكن سماش" at bounding box center [314, 160] width 35 height 7
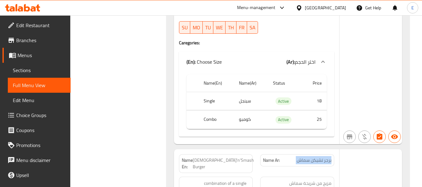
click at [320, 157] on span "برجر تشيكن سماش" at bounding box center [314, 160] width 35 height 7
click at [238, 157] on span "Chick'n'Smash Burger" at bounding box center [223, 163] width 61 height 13
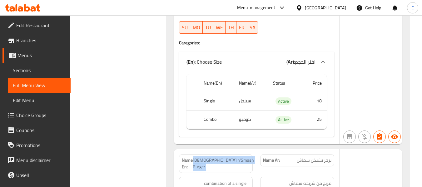
click at [238, 157] on span "Chick'n'Smash Burger" at bounding box center [223, 163] width 61 height 13
click at [236, 157] on span "Chick'n'Smash Burger" at bounding box center [223, 163] width 61 height 13
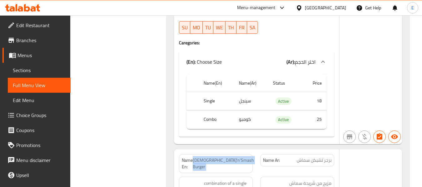
click at [236, 157] on span "Chick'n'Smash Burger" at bounding box center [223, 163] width 61 height 13
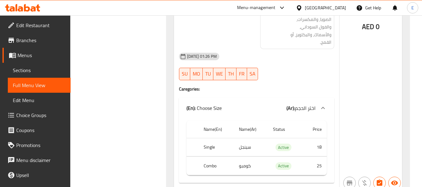
scroll to position [4342, 0]
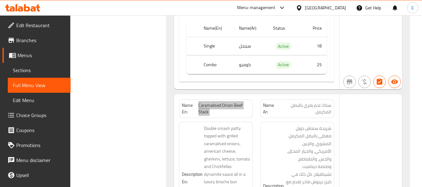
scroll to position [4405, 0]
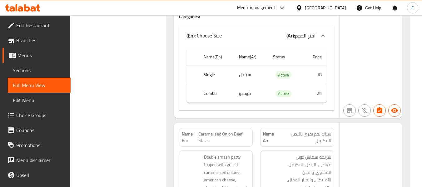
drag, startPoint x: 201, startPoint y: 93, endPoint x: 250, endPoint y: 94, distance: 48.7
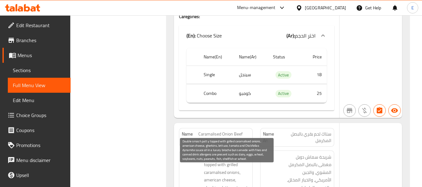
copy span "servede"
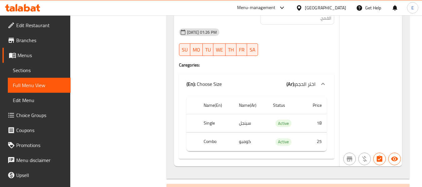
scroll to position [4686, 0]
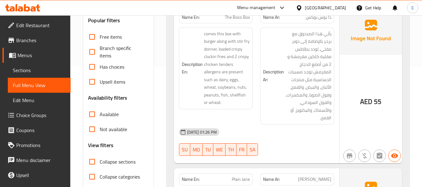
scroll to position [156, 0]
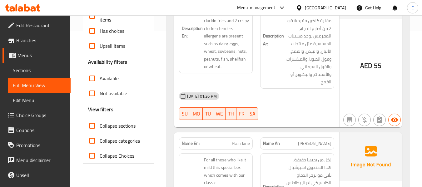
click at [92, 127] on input "Collapse sections" at bounding box center [92, 125] width 15 height 15
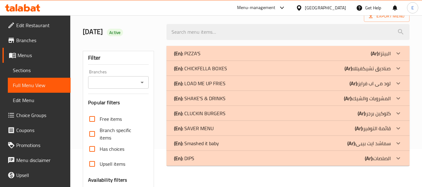
scroll to position [31, 0]
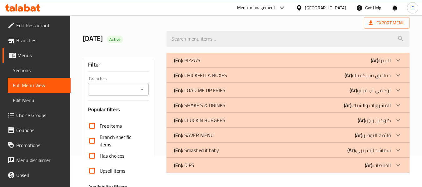
click at [260, 81] on div "(En): CHICKFELLA BOXES (Ar): صناديق تشيكفيللا" at bounding box center [287, 75] width 243 height 15
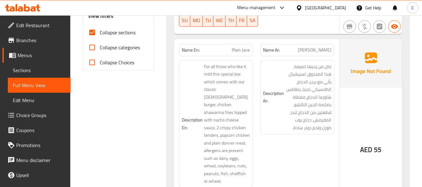
scroll to position [250, 0]
click at [320, 49] on span "جين سادة" at bounding box center [314, 50] width 33 height 7
click at [244, 47] on span "Plain Jane" at bounding box center [241, 50] width 18 height 7
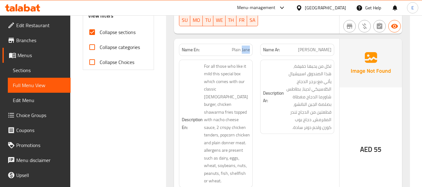
click at [244, 47] on span "Plain Jane" at bounding box center [241, 50] width 18 height 7
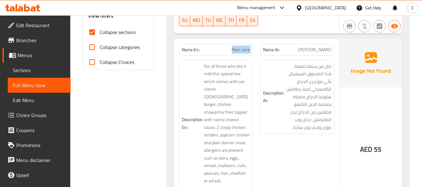
click at [244, 47] on span "Plain Jane" at bounding box center [241, 50] width 18 height 7
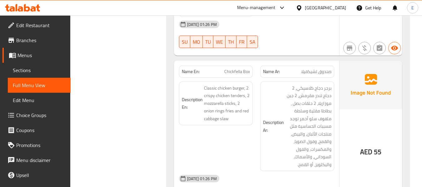
scroll to position [437, 0]
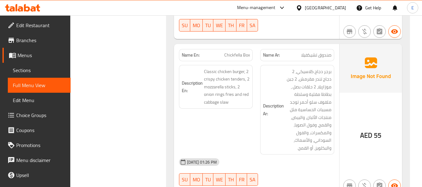
click at [306, 52] on span "صندوق تشيكفيلا" at bounding box center [316, 55] width 30 height 7
click at [238, 52] on span "Chickfella Box" at bounding box center [237, 55] width 26 height 7
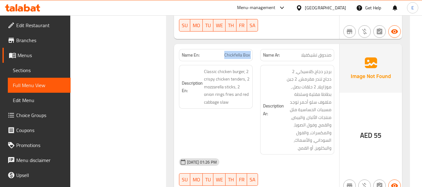
click at [238, 52] on span "Chickfella Box" at bounding box center [237, 55] width 26 height 7
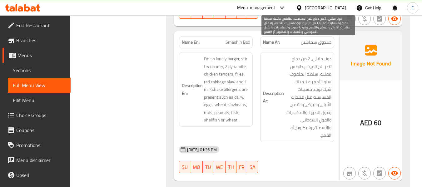
scroll to position [594, 0]
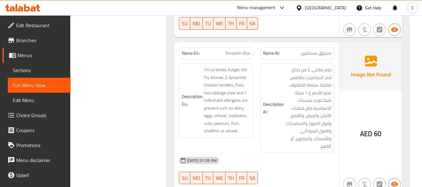
click at [312, 50] on span "صندوق سماشين" at bounding box center [316, 53] width 31 height 7
click at [215, 47] on div "Name En: Smashin Box" at bounding box center [216, 53] width 74 height 12
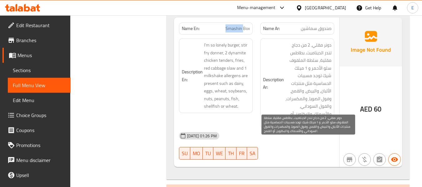
scroll to position [703, 0]
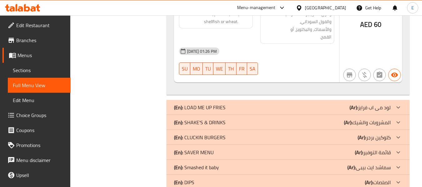
click at [324, 100] on div "(En): LOAD ME UP FRIES (Ar): لود مى اب فرايز" at bounding box center [287, 107] width 243 height 15
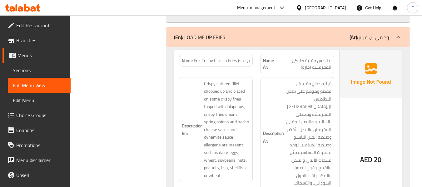
scroll to position [765, 0]
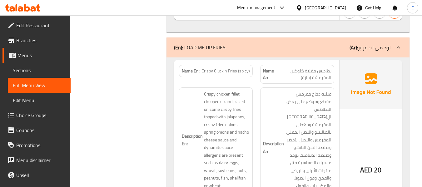
click at [321, 68] on span "بطاطس مقلية كلوكين المقرمشة (حارة)" at bounding box center [303, 74] width 55 height 13
click at [246, 68] on span "Crispy Cluckin Fries (spicy)" at bounding box center [225, 71] width 48 height 7
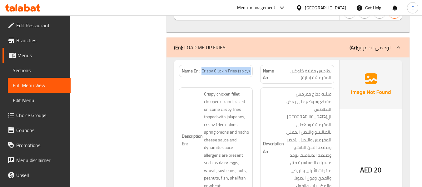
click at [246, 68] on span "Crispy Cluckin Fries (spicy)" at bounding box center [225, 71] width 48 height 7
click at [242, 68] on span "Crispy Cluckin Fries (spicy)" at bounding box center [225, 71] width 48 height 7
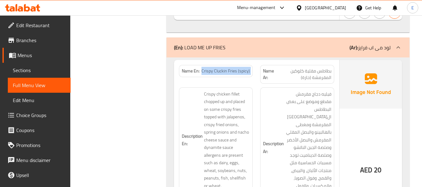
click at [242, 68] on span "Crispy Cluckin Fries (spicy)" at bounding box center [225, 71] width 48 height 7
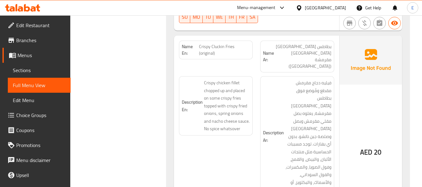
scroll to position [984, 0]
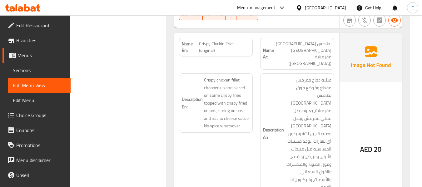
click at [214, 41] on span "Crispy Cluckin Fries (original)" at bounding box center [224, 47] width 51 height 13
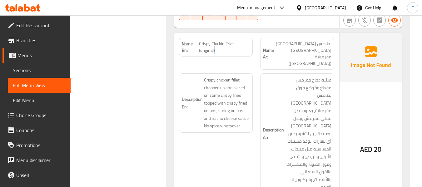
click at [214, 41] on span "Crispy Cluckin Fries (original)" at bounding box center [224, 47] width 51 height 13
click at [218, 41] on span "Crispy Cluckin Fries (original)" at bounding box center [224, 47] width 51 height 13
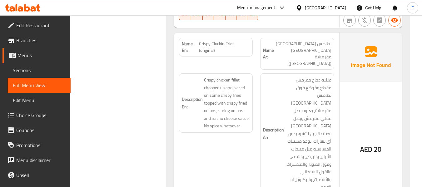
click at [218, 41] on span "Crispy Cluckin Fries (original)" at bounding box center [224, 47] width 51 height 13
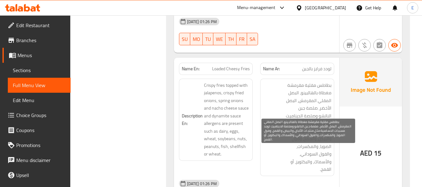
scroll to position [1140, 0]
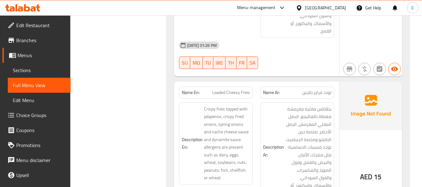
click at [313, 89] on span "لودد فرايز بالجبن" at bounding box center [316, 92] width 29 height 7
click at [244, 89] on span "Loaded Cheesy Fries" at bounding box center [231, 92] width 38 height 7
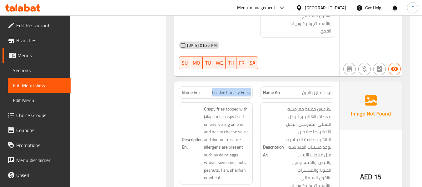
click at [244, 89] on span "Loaded Cheesy Fries" at bounding box center [231, 92] width 38 height 7
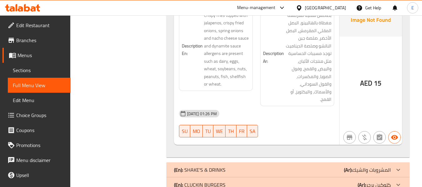
scroll to position [1238, 0]
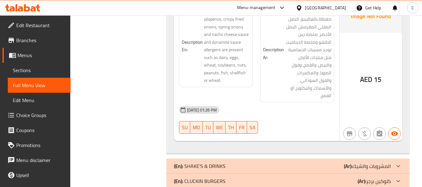
click at [330, 162] on div "(En): SHAKE'S & DRINKS (Ar): المشروبات والشيك" at bounding box center [282, 165] width 217 height 7
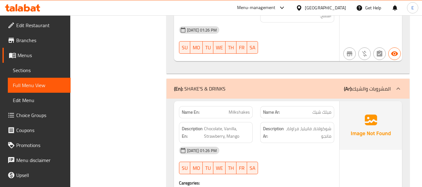
scroll to position [1331, 0]
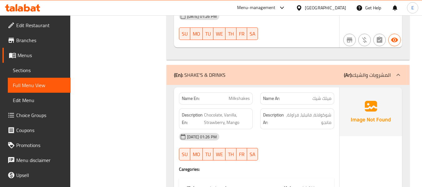
click at [321, 95] on span "ميلك شيك" at bounding box center [321, 98] width 19 height 7
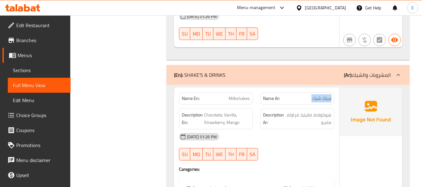
click at [321, 95] on span "ميلك شيك" at bounding box center [321, 98] width 19 height 7
click at [244, 95] on span "Milkshakes" at bounding box center [239, 98] width 21 height 7
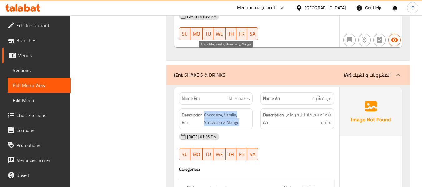
drag, startPoint x: 204, startPoint y: 55, endPoint x: 240, endPoint y: 64, distance: 37.4
click at [240, 111] on span "Chocolate, Vanilla, Strawberry, Mango" at bounding box center [227, 118] width 46 height 15
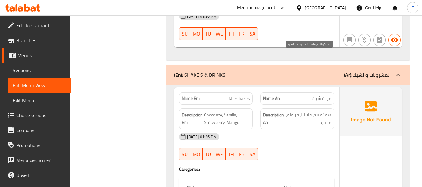
click at [306, 111] on span "شوكولاتة، فانيليا، فراولة، مانجو" at bounding box center [309, 118] width 46 height 15
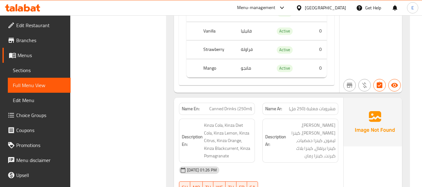
scroll to position [1550, 0]
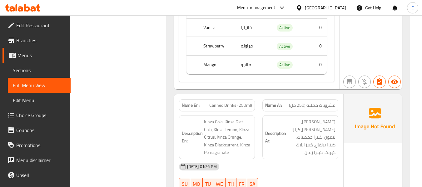
click at [310, 102] on span "مشروبات معلبة (250 مل)" at bounding box center [312, 105] width 47 height 7
click at [248, 102] on span "Canned Drinks (250ml)" at bounding box center [230, 105] width 43 height 7
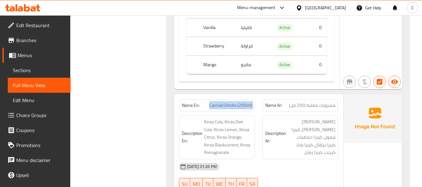
click at [248, 102] on span "Canned Drinks (250ml)" at bounding box center [230, 105] width 43 height 7
click at [285, 159] on div "01-10-2025 01:26 PM" at bounding box center [258, 166] width 167 height 15
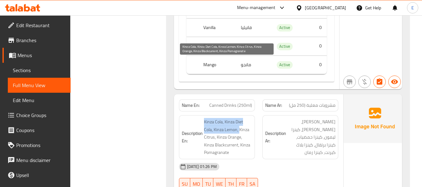
drag, startPoint x: 203, startPoint y: 61, endPoint x: 239, endPoint y: 70, distance: 36.4
click at [239, 118] on h6 "Description En: Kinza Cola, Kinza Diet Cola, Kinza Lemon, Kinza Citrus, Kinza O…" at bounding box center [217, 137] width 70 height 38
click at [239, 118] on span "Kinza Cola, Kinza Diet Cola, Kinza Lemon, Kinza Citrus, Kinza Orange, Kinza Bla…" at bounding box center [228, 137] width 48 height 38
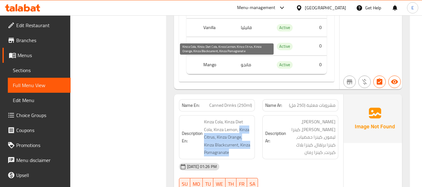
drag, startPoint x: 239, startPoint y: 71, endPoint x: 250, endPoint y: 96, distance: 27.3
click at [250, 118] on span "Kinza Cola, Kinza Diet Cola, Kinza Lemon, Kinza Citrus, Kinza Orange, Kinza Bla…" at bounding box center [228, 137] width 48 height 38
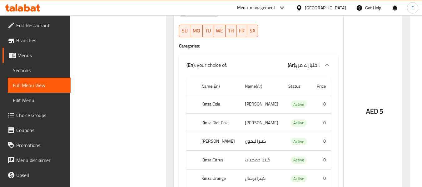
scroll to position [1706, 0]
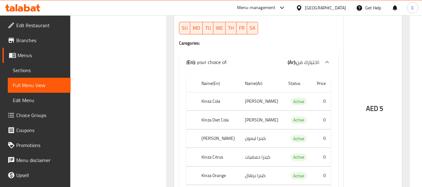
click at [263, 111] on td "كينزا دايت كولا" at bounding box center [261, 120] width 43 height 18
click at [256, 129] on td "كينزا ليمون" at bounding box center [261, 138] width 43 height 18
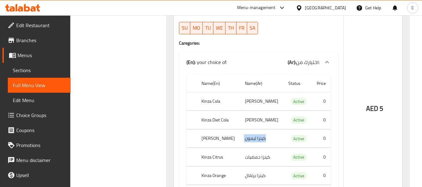
click at [256, 129] on td "كينزا ليمون" at bounding box center [261, 138] width 43 height 18
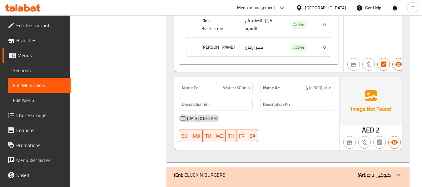
scroll to position [1881, 0]
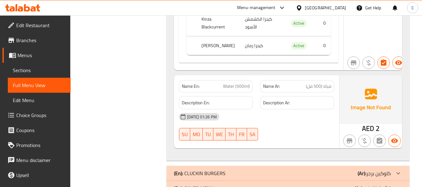
click at [234, 83] on span "Water (500ml)" at bounding box center [236, 86] width 27 height 7
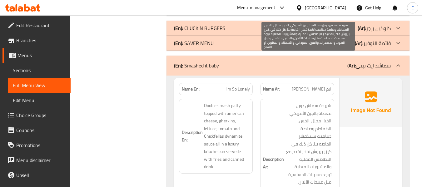
scroll to position [2037, 0]
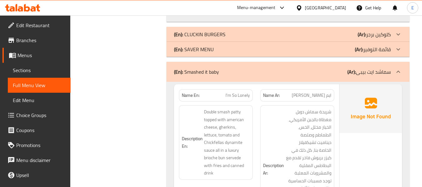
scroll to position [2006, 0]
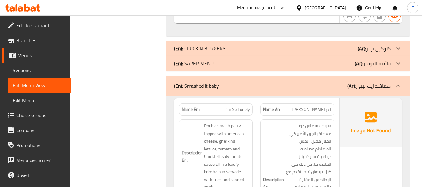
click at [317, 106] on span "ايم سو لونيلى" at bounding box center [312, 109] width 40 height 7
click at [241, 106] on span "I'm So Lonely" at bounding box center [238, 109] width 24 height 7
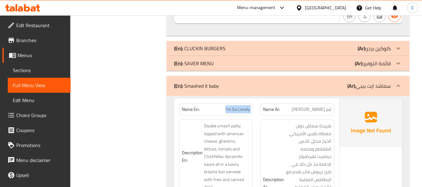
click at [241, 106] on span "I'm So Lonely" at bounding box center [238, 109] width 24 height 7
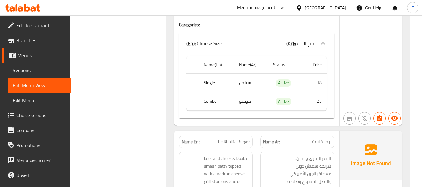
scroll to position [2318, 0]
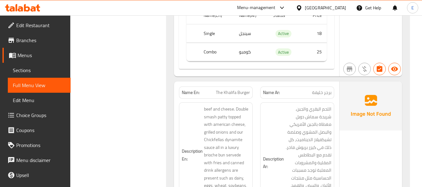
click at [240, 89] on span "The Khalifa Burger" at bounding box center [233, 92] width 34 height 7
click at [326, 89] on span "برجر خليفة" at bounding box center [321, 92] width 19 height 7
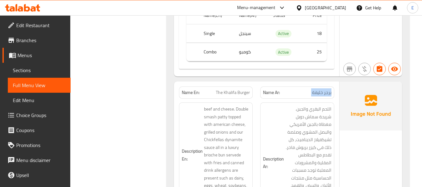
click at [326, 89] on span "برجر خليفة" at bounding box center [321, 92] width 19 height 7
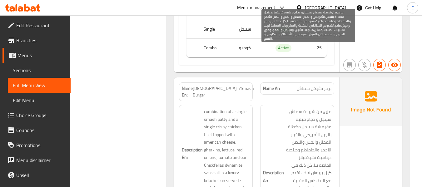
scroll to position [2600, 0]
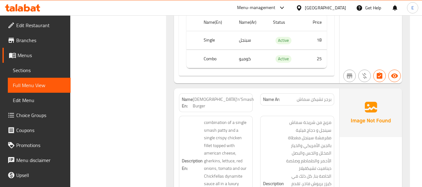
click at [319, 90] on div "Name Ar: برجر تشيكن سماش" at bounding box center [297, 103] width 82 height 26
click at [236, 96] on span "Chick'n'Smash Burger" at bounding box center [223, 102] width 61 height 13
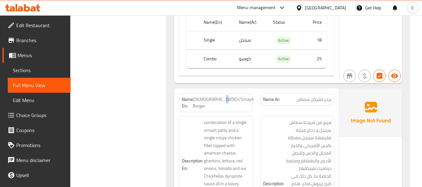
click at [236, 96] on span "Chick'n'Smash Burger" at bounding box center [223, 102] width 61 height 13
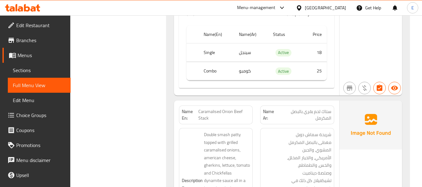
scroll to position [2912, 0]
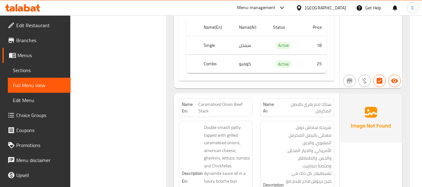
click at [327, 101] on span "ستاك لحم بقري بالبصل المكرمل" at bounding box center [305, 107] width 53 height 13
drag, startPoint x: 213, startPoint y: 33, endPoint x: 243, endPoint y: 37, distance: 29.8
click at [243, 101] on span "Caramalised Onion Beef Stack" at bounding box center [224, 107] width 52 height 13
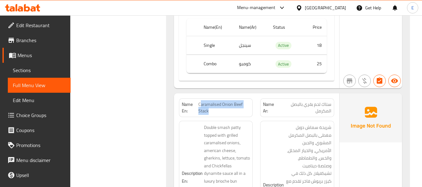
click at [243, 101] on span "Caramalised Onion Beef Stack" at bounding box center [224, 107] width 52 height 13
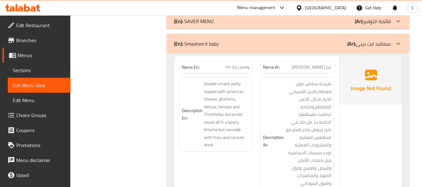
scroll to position [1994, 0]
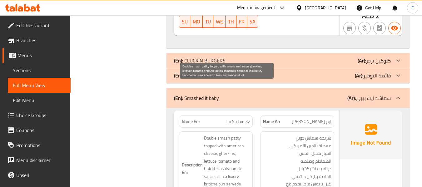
click at [230, 134] on span "Double smash patty topped with american cheese, gherkins, lettuce, tomato and C…" at bounding box center [227, 168] width 46 height 69
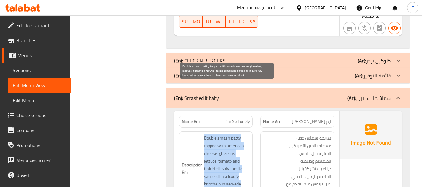
click at [230, 134] on span "Double smash patty topped with american cheese, gherkins, lettuce, tomato and C…" at bounding box center [227, 168] width 46 height 69
click at [234, 134] on span "Double smash patty topped with american cheese, gherkins, lettuce, tomato and C…" at bounding box center [227, 168] width 46 height 69
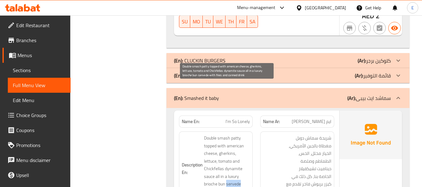
drag, startPoint x: 201, startPoint y: 133, endPoint x: 234, endPoint y: 140, distance: 34.1
click at [234, 140] on h6 "Description En: Double smash patty topped with american cheese, gherkins, lettu…" at bounding box center [216, 168] width 68 height 69
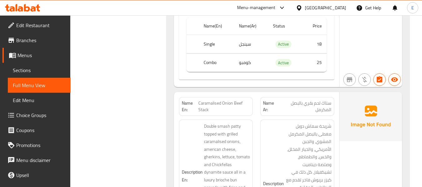
scroll to position [2931, 0]
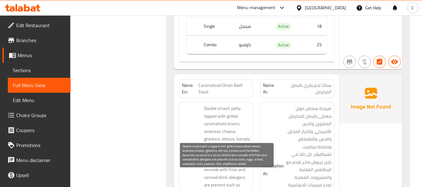
click at [233, 105] on span "Double smash patty topped with grilled caramalised onions, american cheese, ghe…" at bounding box center [227, 158] width 46 height 107
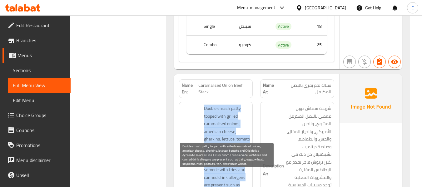
click at [233, 105] on span "Double smash patty topped with grilled caramalised onions, american cheese, ghe…" at bounding box center [227, 158] width 46 height 107
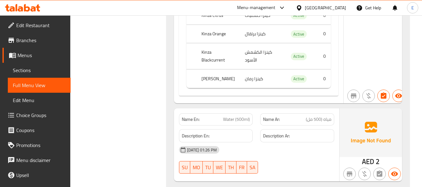
scroll to position [1931, 0]
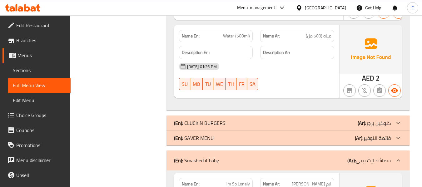
click at [330, 157] on div "(En): Smashed it baby (Ar): سماشد ايت بيبى" at bounding box center [282, 160] width 217 height 7
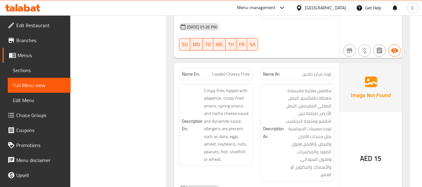
scroll to position [1194, 0]
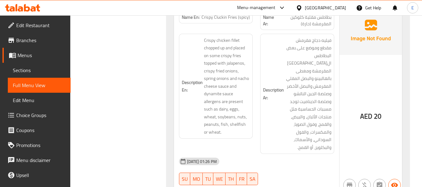
scroll to position [663, 0]
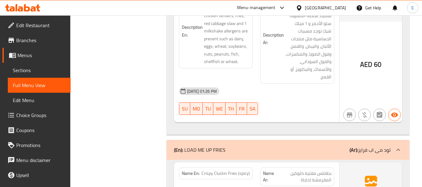
click at [333, 146] on div "(En): LOAD ME UP FRIES (Ar): لود مى اب فرايز" at bounding box center [282, 149] width 217 height 7
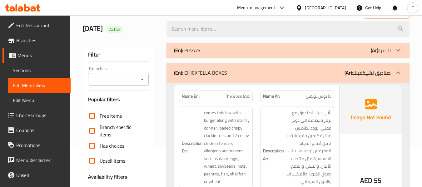
scroll to position [0, 0]
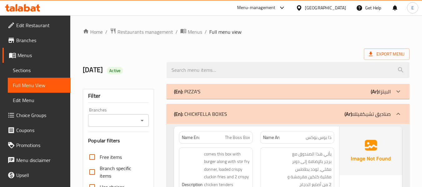
click at [325, 114] on div "(En): CHICKFELLA BOXES (Ar): صناديق تشيكفيللا" at bounding box center [282, 113] width 217 height 7
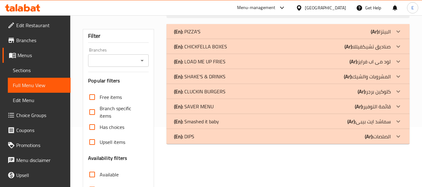
scroll to position [62, 0]
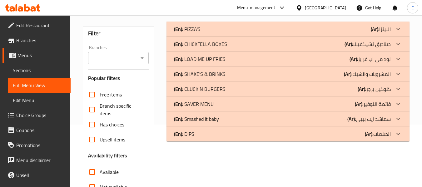
click at [258, 86] on div "(En): CLUCKIN BURGERS (Ar): كلوكين برجر" at bounding box center [282, 88] width 217 height 7
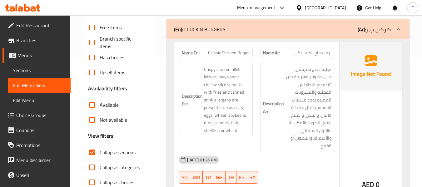
scroll to position [156, 0]
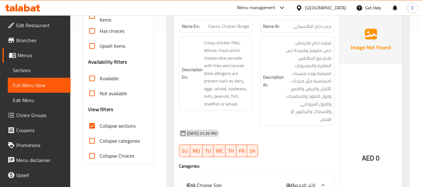
click at [308, 30] on span "برجر دجاج الكلاسيكي" at bounding box center [313, 26] width 38 height 7
click at [246, 25] on span "Classic Chicken Burger" at bounding box center [229, 26] width 42 height 7
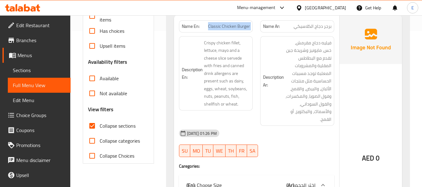
click at [246, 25] on span "Classic Chicken Burger" at bounding box center [229, 26] width 42 height 7
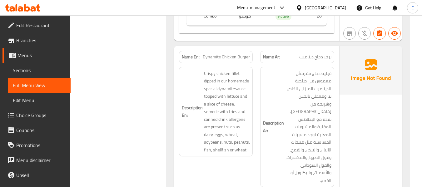
scroll to position [375, 0]
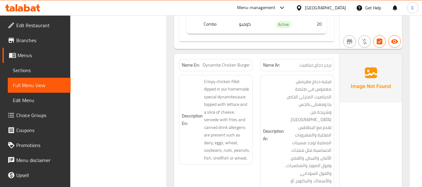
click at [241, 62] on span "Dynamite Chicken Burger" at bounding box center [226, 65] width 47 height 7
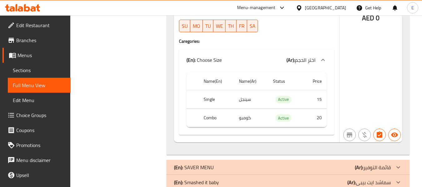
scroll to position [577, 0]
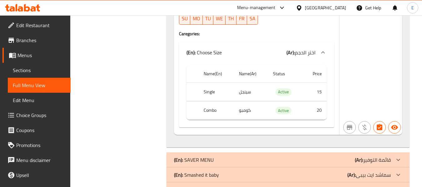
click at [322, 186] on div "(En): DIPS (Ar): الصلصات" at bounding box center [282, 189] width 217 height 7
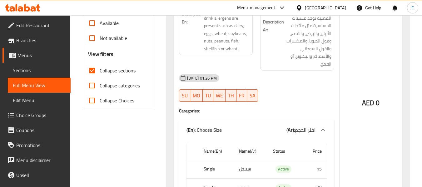
scroll to position [219, 0]
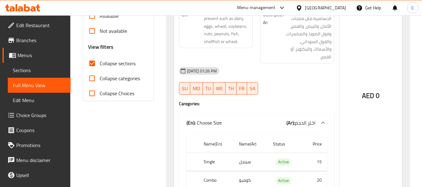
click at [92, 64] on input "Collapse sections" at bounding box center [92, 63] width 15 height 15
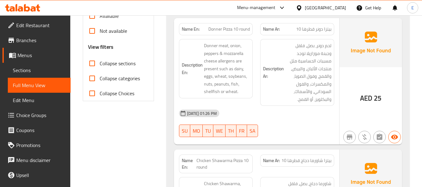
click at [92, 64] on input "Collapse sections" at bounding box center [92, 63] width 15 height 15
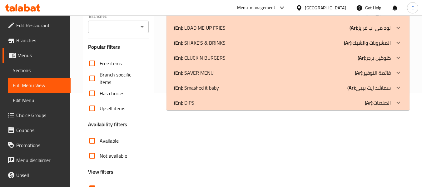
scroll to position [83, 0]
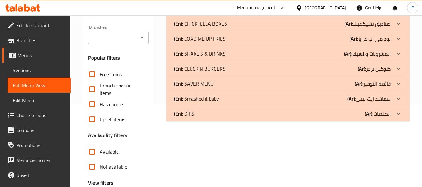
click at [251, 71] on div "(En): CLUCKIN BURGERS (Ar): كلوكين برجر" at bounding box center [282, 68] width 217 height 7
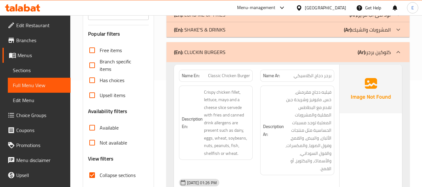
scroll to position [114, 0]
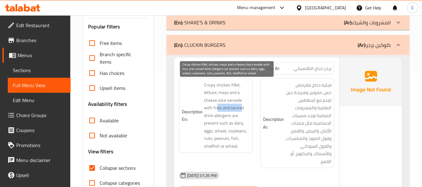
drag, startPoint x: 217, startPoint y: 106, endPoint x: 241, endPoint y: 109, distance: 24.8
click at [241, 109] on span "Crispy chicken fillet, lettuce, mayo and a cheese slice servede with fries and …" at bounding box center [227, 115] width 46 height 69
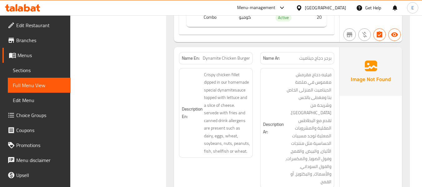
scroll to position [395, 0]
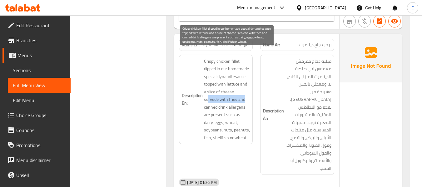
drag, startPoint x: 207, startPoint y: 92, endPoint x: 245, endPoint y: 94, distance: 37.9
click at [245, 94] on span "Crispy chicken fillet dipped in our homemade special dynamitesauce topped with …" at bounding box center [227, 99] width 46 height 84
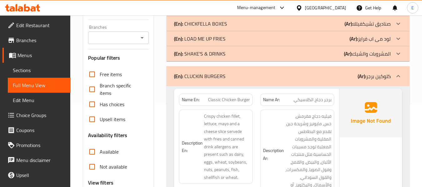
scroll to position [176, 0]
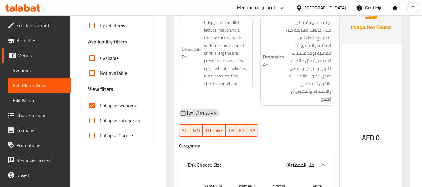
click at [94, 106] on input "Collapse sections" at bounding box center [92, 105] width 15 height 15
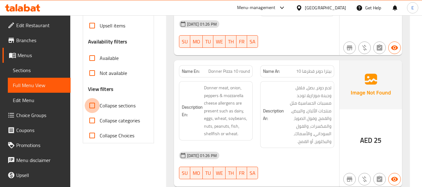
click at [94, 106] on input "Collapse sections" at bounding box center [92, 105] width 15 height 15
checkbox input "true"
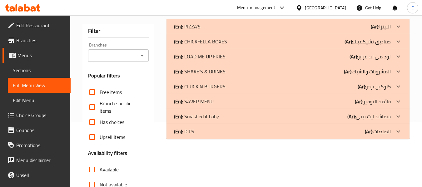
scroll to position [52, 0]
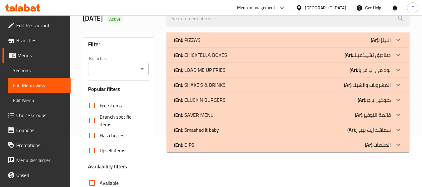
click at [325, 115] on div "(En): SAVER MENU (Ar): قائمة التوفير" at bounding box center [282, 114] width 217 height 7
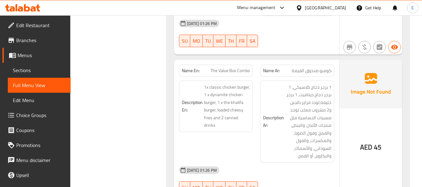
scroll to position [458, 0]
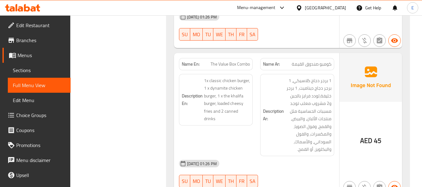
click at [231, 61] on span "The Value Box Combo" at bounding box center [230, 64] width 39 height 7
click at [292, 61] on span "كومبو صندوق القيمة" at bounding box center [312, 64] width 40 height 7
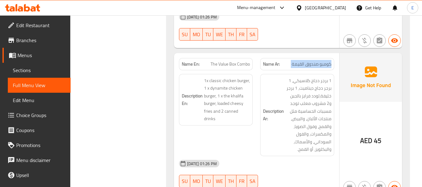
click at [292, 61] on span "كومبو صندوق القيمة" at bounding box center [312, 64] width 40 height 7
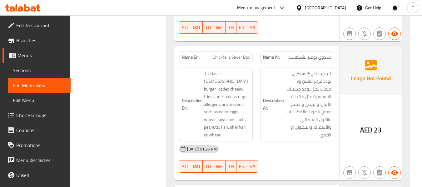
scroll to position [614, 0]
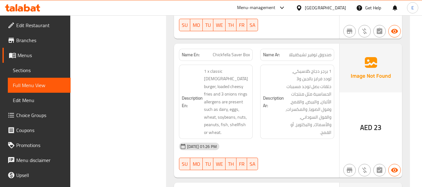
click at [296, 49] on div "Name Ar: صندوق توفير تشيكفيللا" at bounding box center [297, 55] width 74 height 12
click at [228, 52] on span "Chickfella Saver Box" at bounding box center [231, 55] width 37 height 7
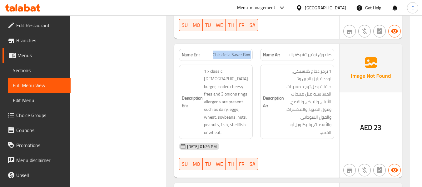
click at [228, 52] on span "Chickfella Saver Box" at bounding box center [231, 55] width 37 height 7
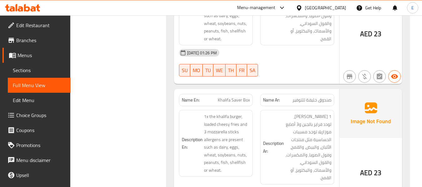
scroll to position [739, 0]
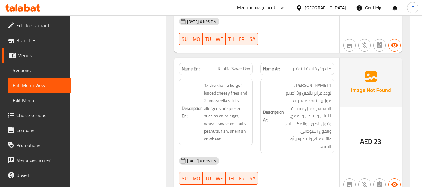
click at [317, 66] on span "صندوق خليفة للتوفير" at bounding box center [311, 69] width 39 height 7
click at [253, 59] on div "Name En: Khalifa Saver Box" at bounding box center [216, 69] width 82 height 20
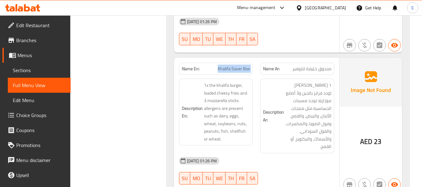
click at [253, 59] on div "Name En: Khalifa Saver Box" at bounding box center [216, 69] width 82 height 20
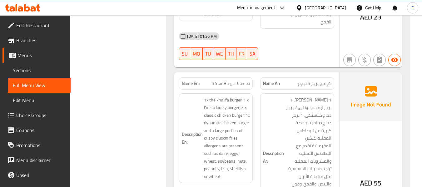
scroll to position [864, 0]
click at [313, 80] on span "كومبو برجر 5 نجوم" at bounding box center [314, 83] width 33 height 7
click at [249, 80] on span "5 Star Burger Combo" at bounding box center [230, 83] width 38 height 7
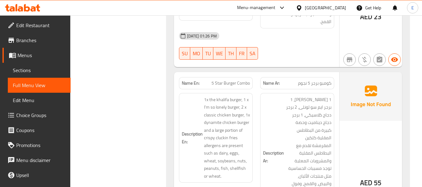
click at [249, 80] on span "5 Star Burger Combo" at bounding box center [230, 83] width 38 height 7
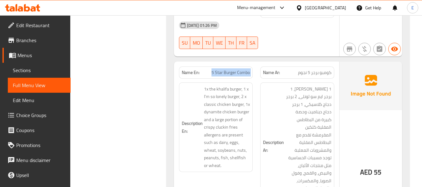
scroll to position [872, 0]
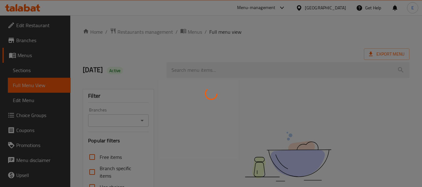
click at [13, 71] on div at bounding box center [211, 93] width 422 height 187
click at [18, 71] on div at bounding box center [211, 93] width 422 height 187
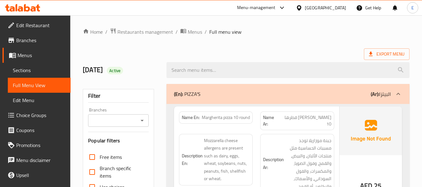
click at [18, 71] on span "Sections" at bounding box center [39, 70] width 53 height 7
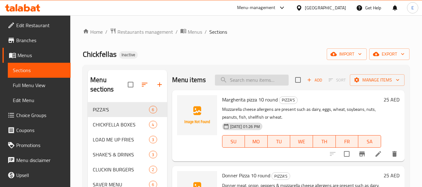
click at [262, 81] on input "search" at bounding box center [252, 80] width 74 height 11
paste input "The Boss Box"
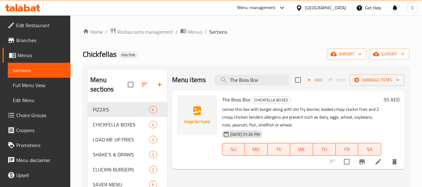
type input "The Boss Box"
click at [380, 163] on icon at bounding box center [378, 161] width 7 height 7
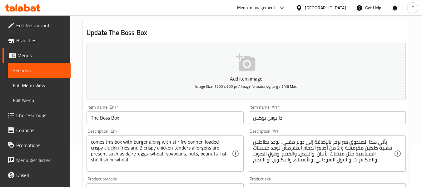
scroll to position [94, 0]
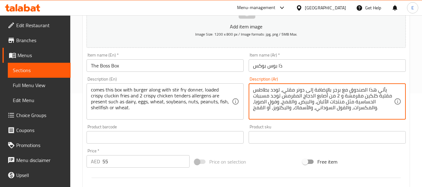
drag, startPoint x: 317, startPoint y: 97, endPoint x: 327, endPoint y: 97, distance: 9.7
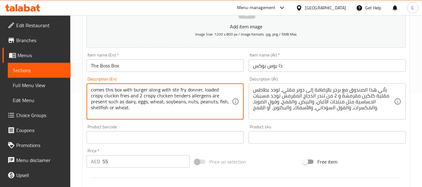
drag, startPoint x: 143, startPoint y: 97, endPoint x: 177, endPoint y: 97, distance: 33.7
click at [166, 95] on textarea "comes this box with burger along with stir fry donner, loaded crispy cluckin fr…" at bounding box center [161, 102] width 141 height 30
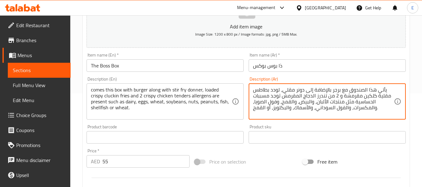
click at [297, 97] on textarea "يأتي هذا الصندوق مع برجر بالإضافة إلى دونر مقلي، لودد بطاطس مقلية كلكين مقرمشة …" at bounding box center [323, 102] width 141 height 30
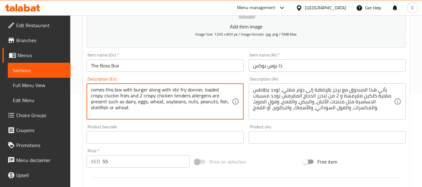
click at [179, 100] on textarea "comes this box with burger along with stir fry donner, loaded crispy cluckin fr…" at bounding box center [161, 102] width 141 height 30
click at [219, 103] on textarea "comes this box with burger along with stir fry donner, loaded crispy cluckin fr…" at bounding box center [161, 102] width 141 height 30
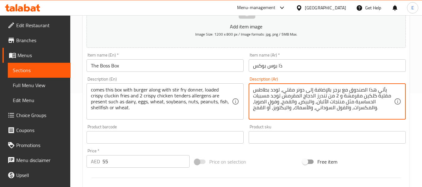
drag, startPoint x: 273, startPoint y: 109, endPoint x: 286, endPoint y: 109, distance: 12.2
click at [286, 109] on textarea "يأتي هذا الصندوق مع برجر بالإضافة إلى دونر مقلي، لودد بطاطس مقلية كلكين مقرمشة …" at bounding box center [323, 102] width 141 height 30
type textarea "يأتي هذا الصندوق مع برجر بالإضافة إلى دونر مقلي، لودد بطاطس مقلية كلكين مقرمشة …"
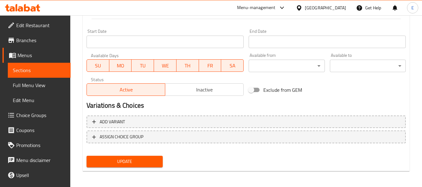
scroll to position [254, 0]
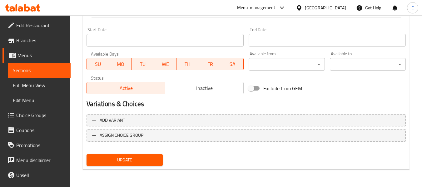
click at [144, 161] on span "Update" at bounding box center [125, 160] width 66 height 8
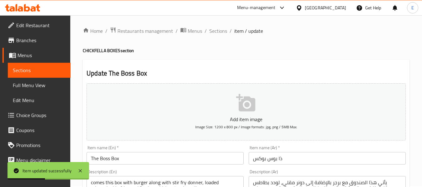
scroll to position [0, 0]
click at [223, 36] on span "Sections" at bounding box center [218, 31] width 18 height 7
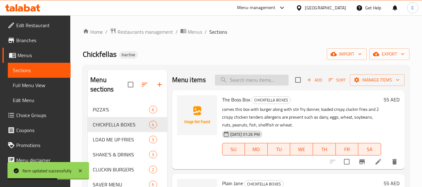
click at [238, 82] on input "search" at bounding box center [252, 80] width 74 height 11
paste input "Plain Jane"
type input "Plain Jane"
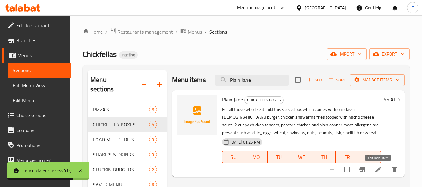
click at [378, 171] on icon at bounding box center [378, 169] width 7 height 7
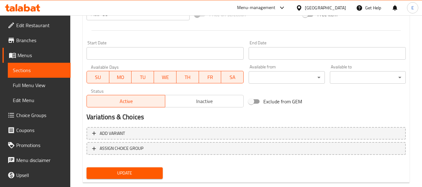
scroll to position [254, 0]
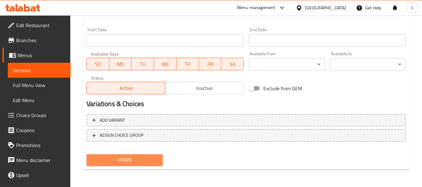
click at [153, 158] on span "Update" at bounding box center [125, 160] width 66 height 8
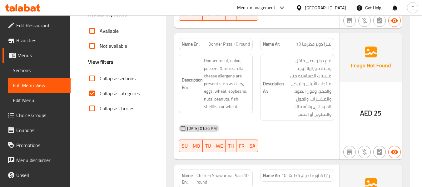
scroll to position [250, 0]
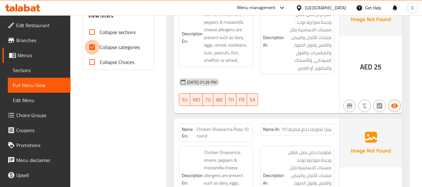
click at [89, 47] on input "Collapse categories" at bounding box center [92, 47] width 15 height 15
checkbox input "false"
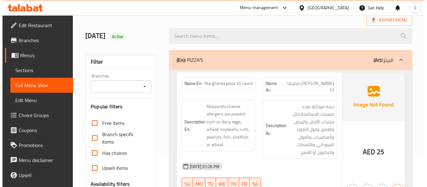
scroll to position [0, 0]
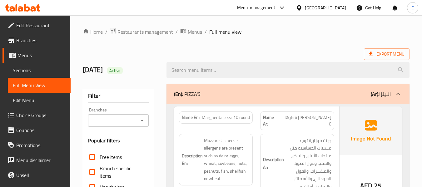
click at [385, 55] on span "Export Menu" at bounding box center [387, 54] width 36 height 8
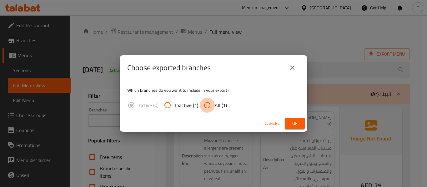
click at [210, 105] on input "All (1)" at bounding box center [207, 105] width 15 height 15
radio input "true"
click at [299, 121] on span "Ok" at bounding box center [295, 124] width 10 height 8
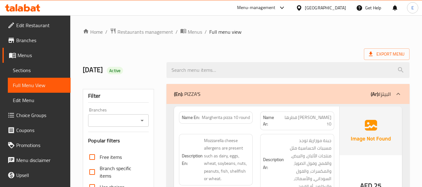
click at [231, 59] on div at bounding box center [288, 69] width 251 height 23
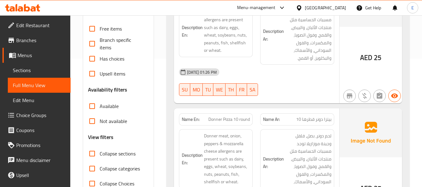
scroll to position [156, 0]
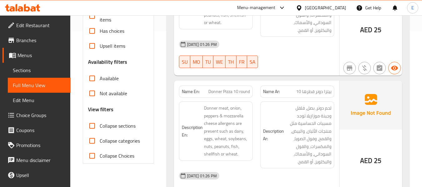
click at [90, 127] on input "Collapse sections" at bounding box center [92, 125] width 15 height 15
checkbox input "true"
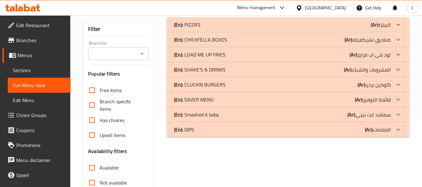
scroll to position [52, 0]
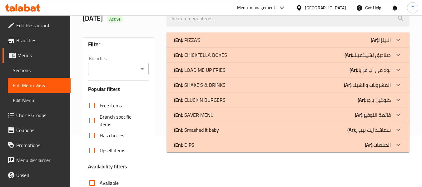
click at [41, 74] on link "Sections" at bounding box center [39, 70] width 63 height 15
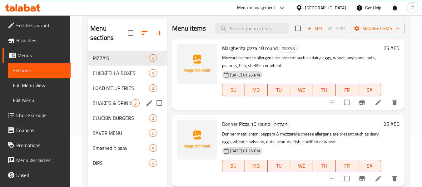
click at [117, 104] on span "SHAKE'S & DRINKS" at bounding box center [112, 102] width 39 height 7
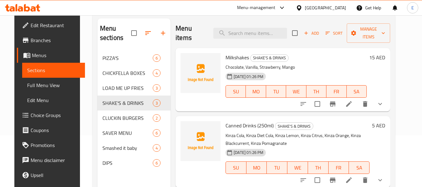
click at [258, 57] on span "SHAKE'S & DRINKS" at bounding box center [270, 57] width 38 height 7
copy span "SHAKE'S & DRINKS"
click at [37, 88] on span "Full Menu View" at bounding box center [53, 85] width 53 height 7
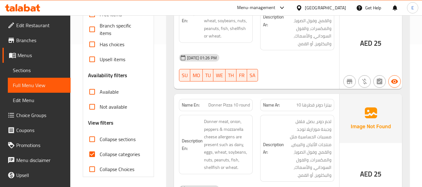
scroll to position [145, 0]
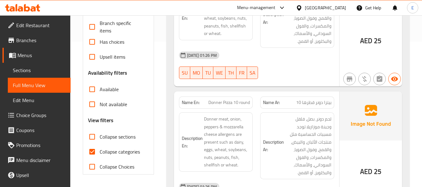
click at [94, 137] on input "Collapse sections" at bounding box center [92, 136] width 15 height 15
checkbox input "true"
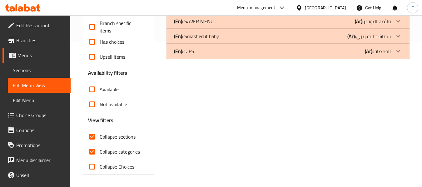
click at [92, 152] on input "Collapse categories" at bounding box center [92, 151] width 15 height 15
checkbox input "false"
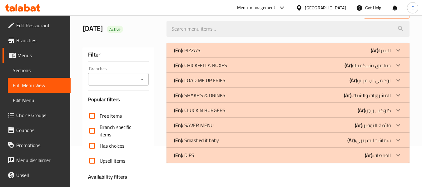
scroll to position [52, 0]
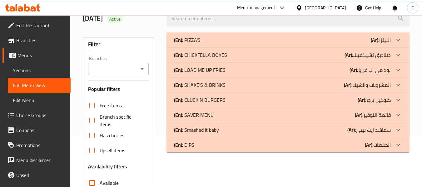
click at [330, 7] on div "United Arab Emirates" at bounding box center [325, 7] width 41 height 7
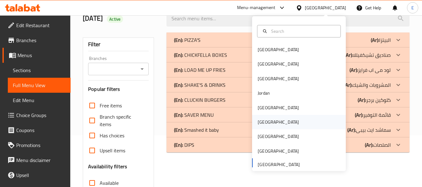
click at [263, 124] on div "[GEOGRAPHIC_DATA]" at bounding box center [278, 122] width 41 height 7
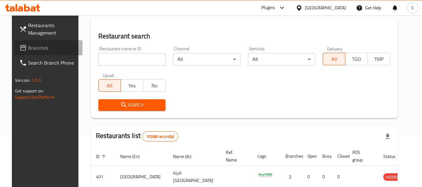
click at [29, 50] on span "Branches" at bounding box center [52, 47] width 49 height 7
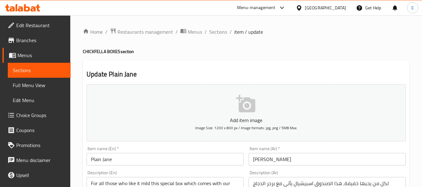
scroll to position [98, 0]
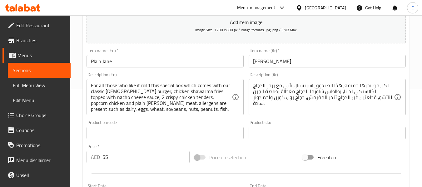
click at [50, 21] on link "Edit Restaurant" at bounding box center [36, 25] width 68 height 15
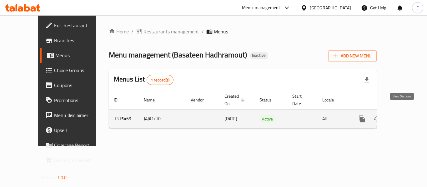
click at [407, 114] on link "enhanced table" at bounding box center [406, 119] width 15 height 15
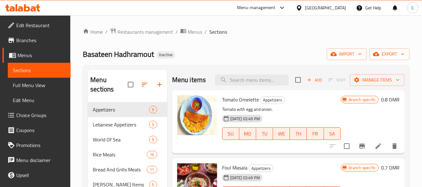
click at [285, 37] on div "Home / Restaurants management / Menus / Sections Basateen Hadhramout Inactive i…" at bounding box center [246, 145] width 327 height 234
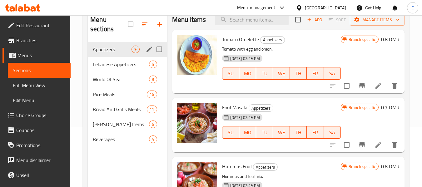
scroll to position [62, 0]
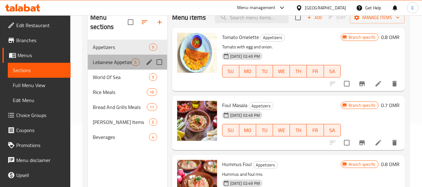
click at [116, 69] on div "Lebanese Appetizers 5" at bounding box center [127, 62] width 79 height 15
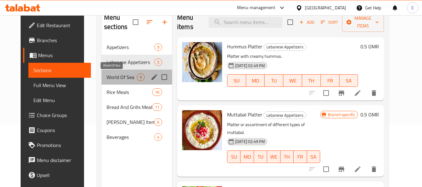
click at [118, 80] on span "World Of Sea" at bounding box center [122, 76] width 30 height 7
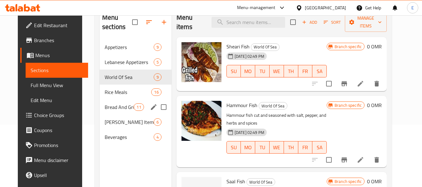
click at [120, 105] on span "Bread And Grills Meals" at bounding box center [119, 106] width 29 height 7
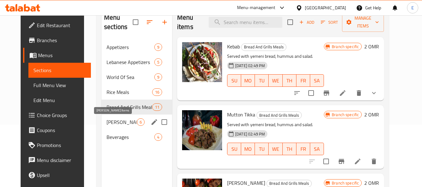
click at [112, 123] on span "[PERSON_NAME] Items" at bounding box center [122, 121] width 30 height 7
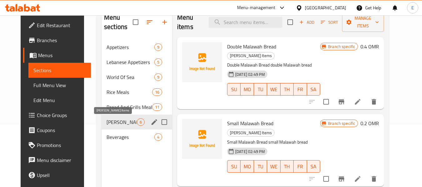
click at [116, 122] on span "[PERSON_NAME] Items" at bounding box center [122, 121] width 30 height 7
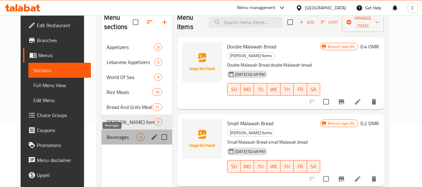
click at [113, 134] on span "Beverages" at bounding box center [122, 136] width 30 height 7
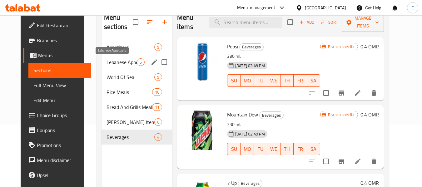
click at [110, 62] on span "Lebanese Appetizers" at bounding box center [122, 61] width 30 height 7
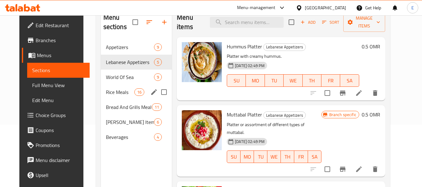
click at [108, 98] on div "Rice Meals 16" at bounding box center [136, 92] width 71 height 15
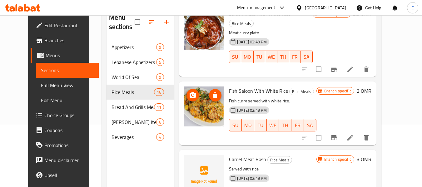
scroll to position [947, 0]
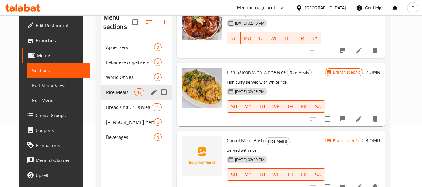
click at [106, 90] on span "Rice Meals" at bounding box center [120, 91] width 28 height 7
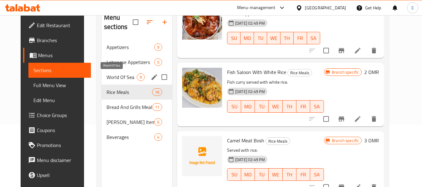
click at [108, 77] on span "World Of Sea" at bounding box center [122, 76] width 30 height 7
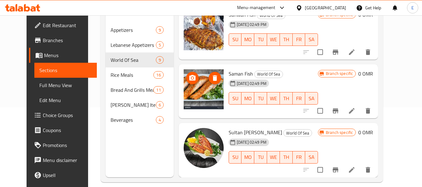
scroll to position [87, 0]
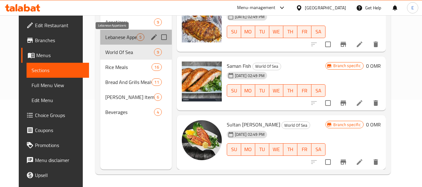
click at [110, 40] on span "Lebanese Appetizers" at bounding box center [120, 36] width 31 height 7
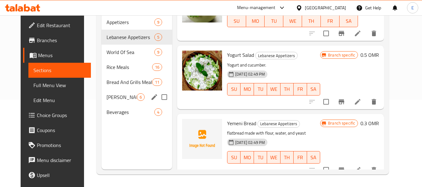
click at [127, 97] on span "[PERSON_NAME] Items" at bounding box center [122, 96] width 30 height 7
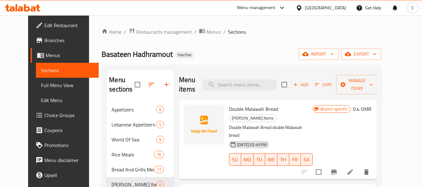
drag, startPoint x: 44, startPoint y: 89, endPoint x: 416, endPoint y: 73, distance: 371.8
click at [44, 89] on span "Full Menu View" at bounding box center [67, 85] width 53 height 7
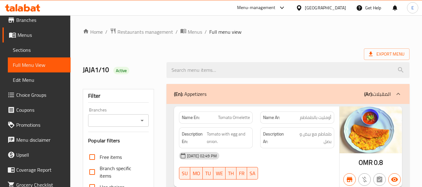
scroll to position [31, 0]
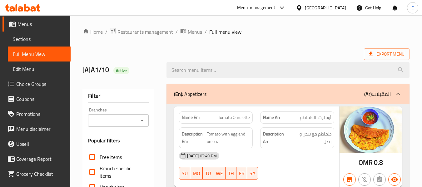
click at [106, 116] on input "Branches" at bounding box center [113, 120] width 46 height 9
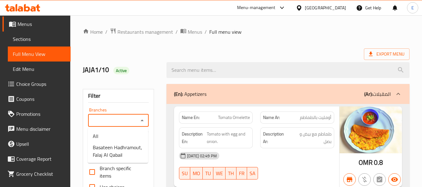
click at [107, 124] on input "Branches" at bounding box center [113, 120] width 46 height 9
click at [113, 119] on input "Branches" at bounding box center [113, 120] width 46 height 9
click at [104, 153] on span "Basateen Hadhramout, Falaj Al Qabail" at bounding box center [118, 151] width 50 height 15
type input "Basateen Hadhramout, Falaj Al Qabail"
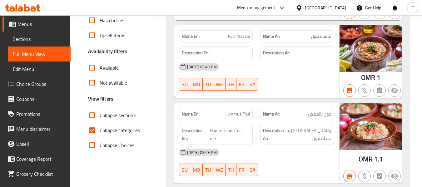
scroll to position [187, 0]
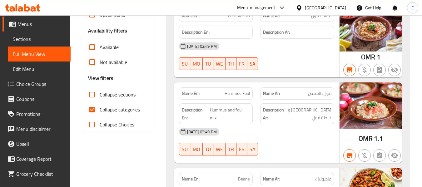
click at [92, 108] on input "Collapse categories" at bounding box center [92, 109] width 15 height 15
checkbox input "false"
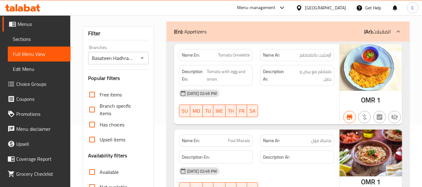
scroll to position [0, 0]
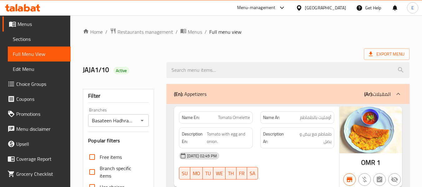
click at [301, 57] on div "JAJA1/10 Active" at bounding box center [246, 70] width 334 height 28
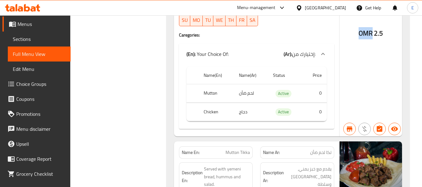
drag, startPoint x: 358, startPoint y: 33, endPoint x: 372, endPoint y: 33, distance: 14.1
click at [372, 33] on div "OMR 2.5" at bounding box center [371, 40] width 62 height 191
copy span "OMR"
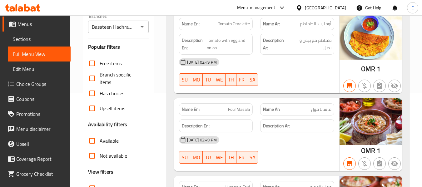
scroll to position [132, 0]
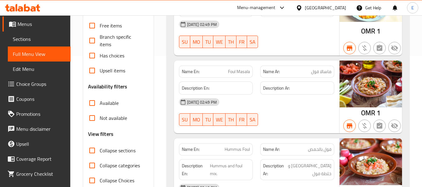
click at [92, 102] on input "Available" at bounding box center [92, 103] width 15 height 15
checkbox input "true"
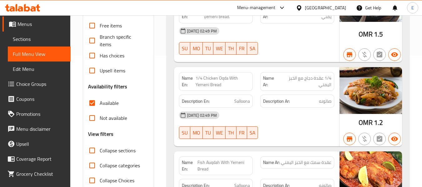
click at [303, 128] on div "01-10-2025 02:49 PM SU MO TU WE TH FR SA" at bounding box center [256, 125] width 163 height 35
click at [94, 118] on input "Not available" at bounding box center [92, 118] width 15 height 15
checkbox input "true"
click at [91, 103] on input "Available" at bounding box center [92, 103] width 15 height 15
checkbox input "false"
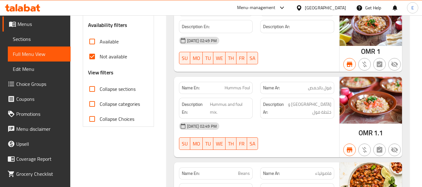
scroll to position [194, 0]
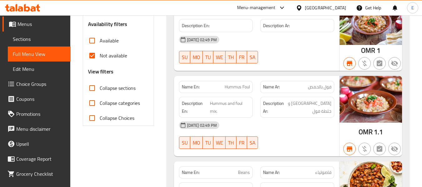
click at [90, 57] on input "Not available" at bounding box center [92, 55] width 15 height 15
checkbox input "false"
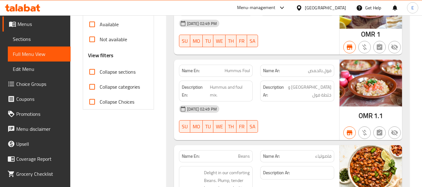
scroll to position [225, 0]
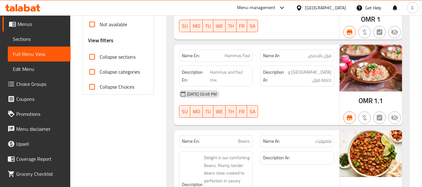
click at [234, 56] on span "Hummus Foul" at bounding box center [237, 55] width 25 height 7
copy span "Hummus Foul"
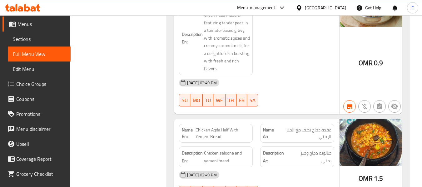
scroll to position [663, 0]
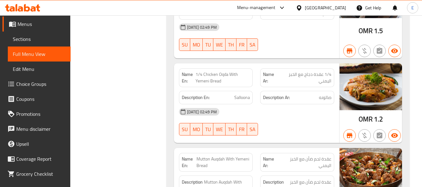
click at [244, 72] on span "1/4 Chicken Oqda With Yemeni Bread" at bounding box center [223, 77] width 54 height 13
copy span "1/4 Chicken Oqda With Yemeni Bread"
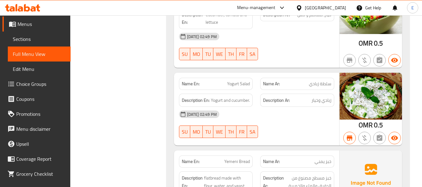
scroll to position [1225, 0]
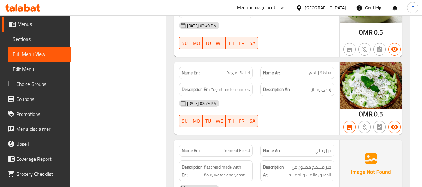
click at [249, 77] on div "Name En: Yogurt Salad" at bounding box center [216, 73] width 74 height 12
copy span "Yogurt Salad"
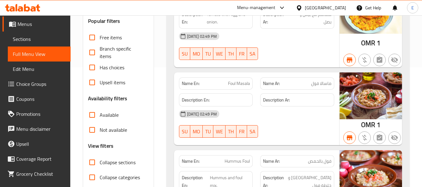
scroll to position [0, 0]
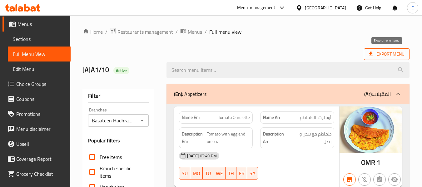
click at [387, 52] on span "Export Menu" at bounding box center [387, 54] width 36 height 8
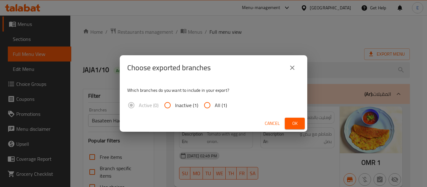
click at [216, 103] on span "All (1)" at bounding box center [221, 105] width 12 height 7
click at [215, 103] on input "All (1)" at bounding box center [207, 105] width 15 height 15
radio input "true"
click at [290, 125] on span "Ok" at bounding box center [295, 124] width 10 height 8
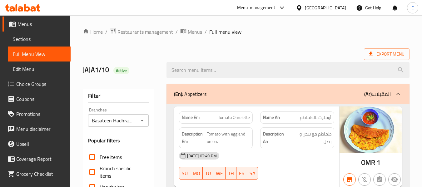
click at [246, 58] on div at bounding box center [288, 69] width 251 height 23
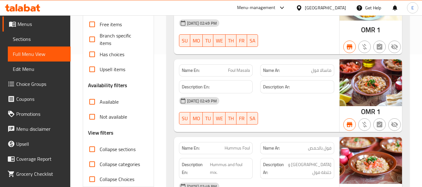
scroll to position [187, 0]
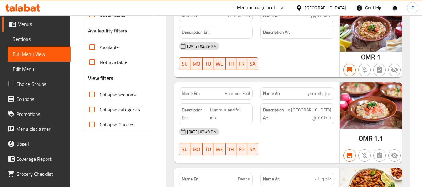
drag, startPoint x: 92, startPoint y: 156, endPoint x: 58, endPoint y: 67, distance: 95.0
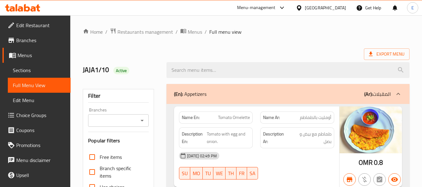
click at [262, 29] on ol "Home / Restaurants management / Menus / Full menu view" at bounding box center [246, 32] width 327 height 8
click at [155, 35] on span "Restaurants management" at bounding box center [145, 31] width 56 height 7
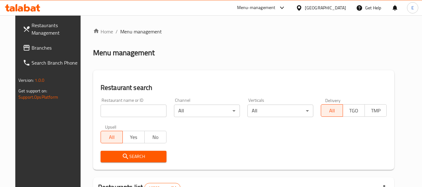
click at [32, 51] on span "Branches" at bounding box center [56, 47] width 49 height 7
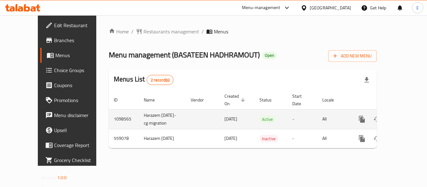
click at [404, 117] on icon "enhanced table" at bounding box center [407, 120] width 6 height 6
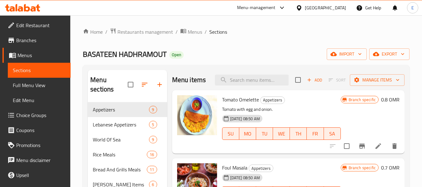
click at [274, 43] on div "Home / Restaurants management / Menus / Sections BASATEEN HADHRAMOUT Open impor…" at bounding box center [246, 145] width 327 height 234
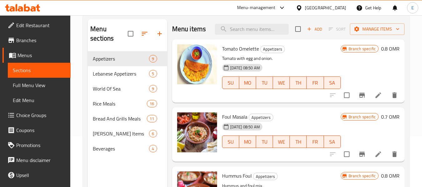
scroll to position [62, 0]
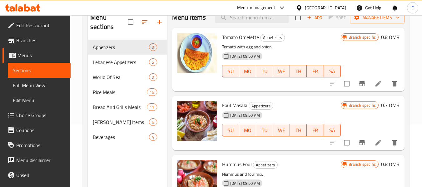
click at [43, 88] on span "Full Menu View" at bounding box center [39, 85] width 53 height 7
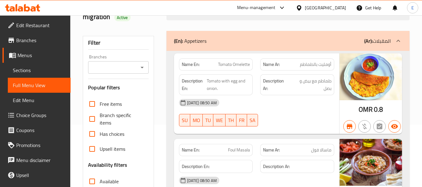
click at [101, 67] on input "Branches" at bounding box center [113, 67] width 46 height 9
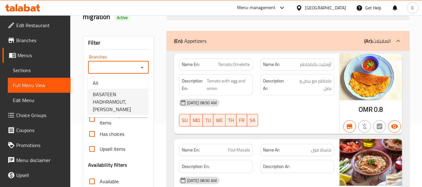
click at [110, 102] on span "BASATEEN HADHRAMOUT, Falaj Al Qabail" at bounding box center [118, 102] width 50 height 22
type input "BASATEEN HADHRAMOUT, Falaj Al Qabail"
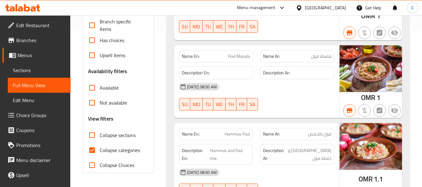
scroll to position [187, 0]
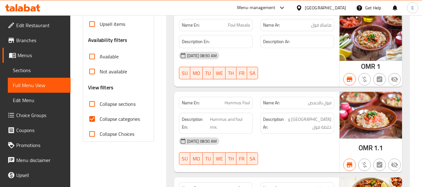
click at [91, 121] on input "Collapse categories" at bounding box center [92, 119] width 15 height 15
checkbox input "false"
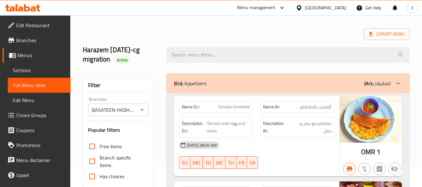
scroll to position [0, 0]
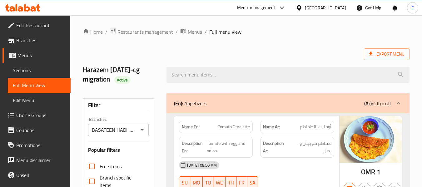
click at [261, 54] on div "Export Menu" at bounding box center [246, 54] width 327 height 12
click at [302, 52] on div "Export Menu" at bounding box center [246, 54] width 327 height 12
click at [296, 54] on div "Export Menu" at bounding box center [246, 54] width 327 height 12
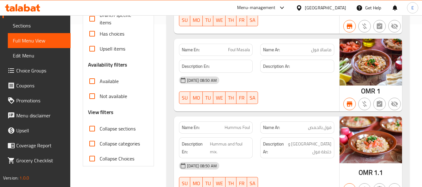
scroll to position [187, 0]
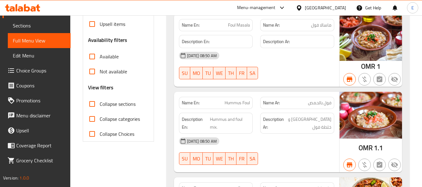
click at [91, 58] on input "Available" at bounding box center [92, 56] width 15 height 15
checkbox input "true"
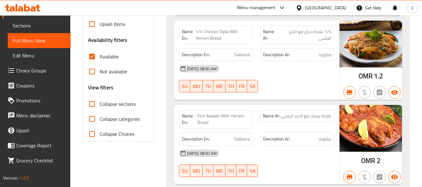
scroll to position [82, 0]
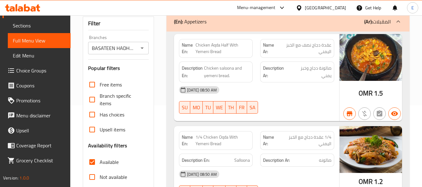
drag, startPoint x: 92, startPoint y: 178, endPoint x: 92, endPoint y: 174, distance: 4.4
click at [92, 178] on input "Not available" at bounding box center [92, 177] width 15 height 15
checkbox input "true"
click at [91, 162] on input "Available" at bounding box center [92, 162] width 15 height 15
checkbox input "false"
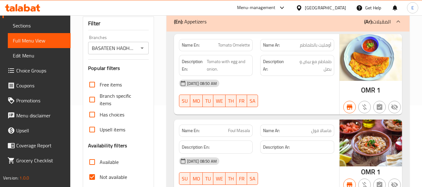
scroll to position [113, 0]
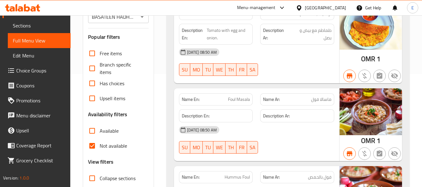
click at [91, 143] on input "Not available" at bounding box center [92, 145] width 15 height 15
checkbox input "false"
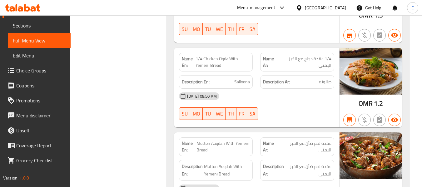
scroll to position [1213, 0]
